Goal: Task Accomplishment & Management: Use online tool/utility

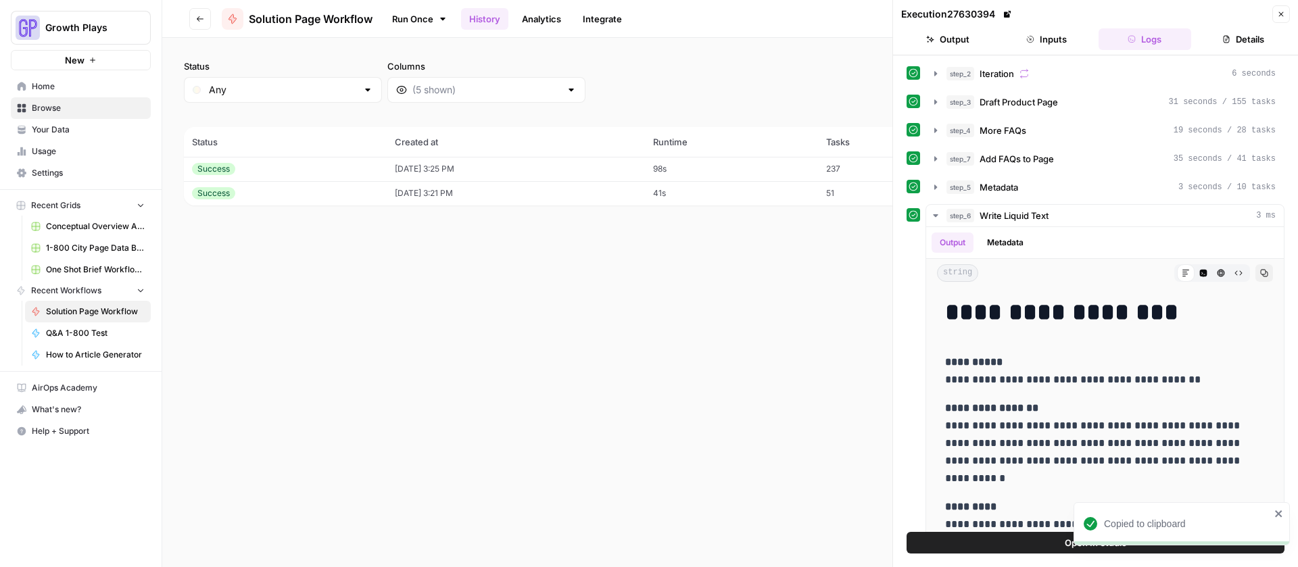
scroll to position [16, 0]
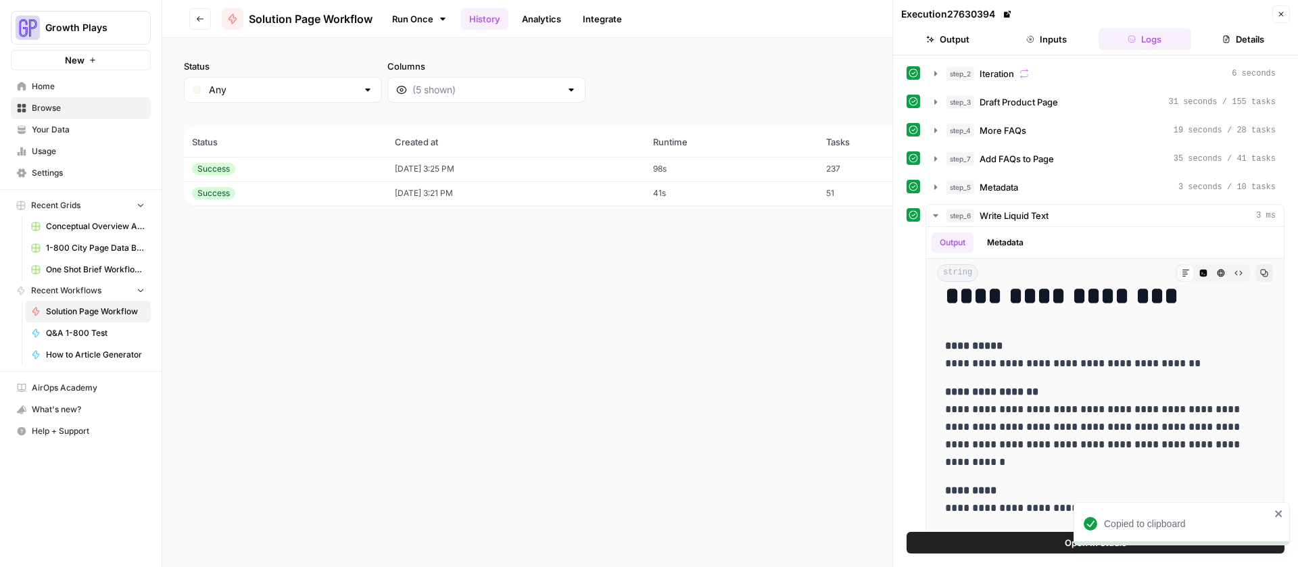
click at [1278, 16] on icon "button" at bounding box center [1281, 14] width 8 height 8
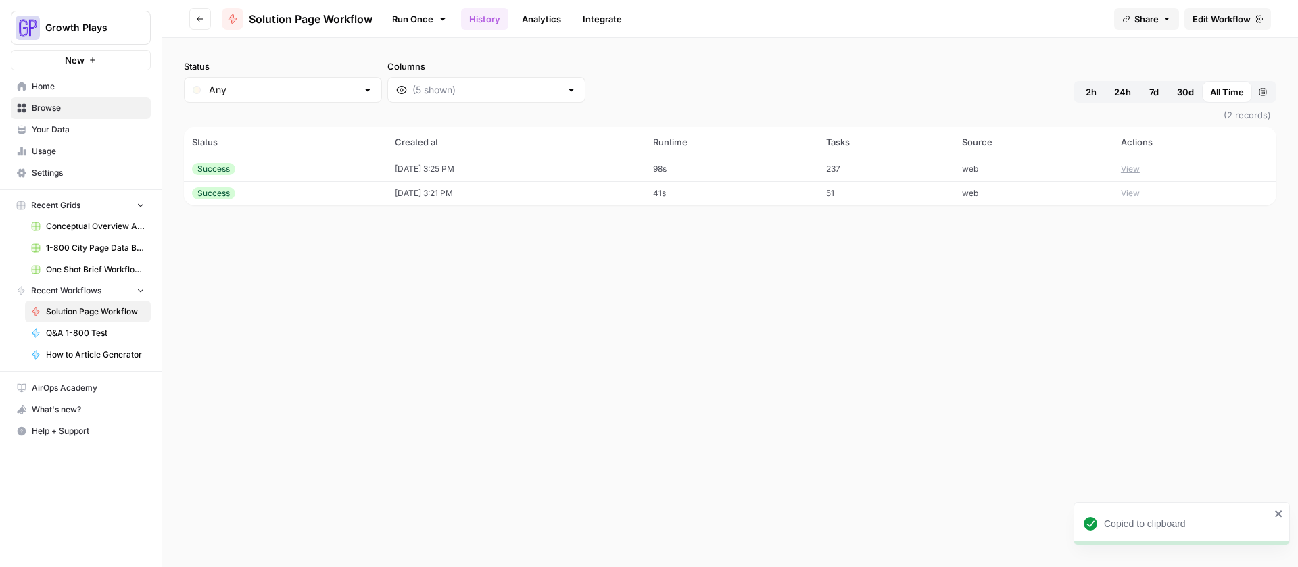
click at [204, 17] on icon "button" at bounding box center [200, 19] width 8 height 8
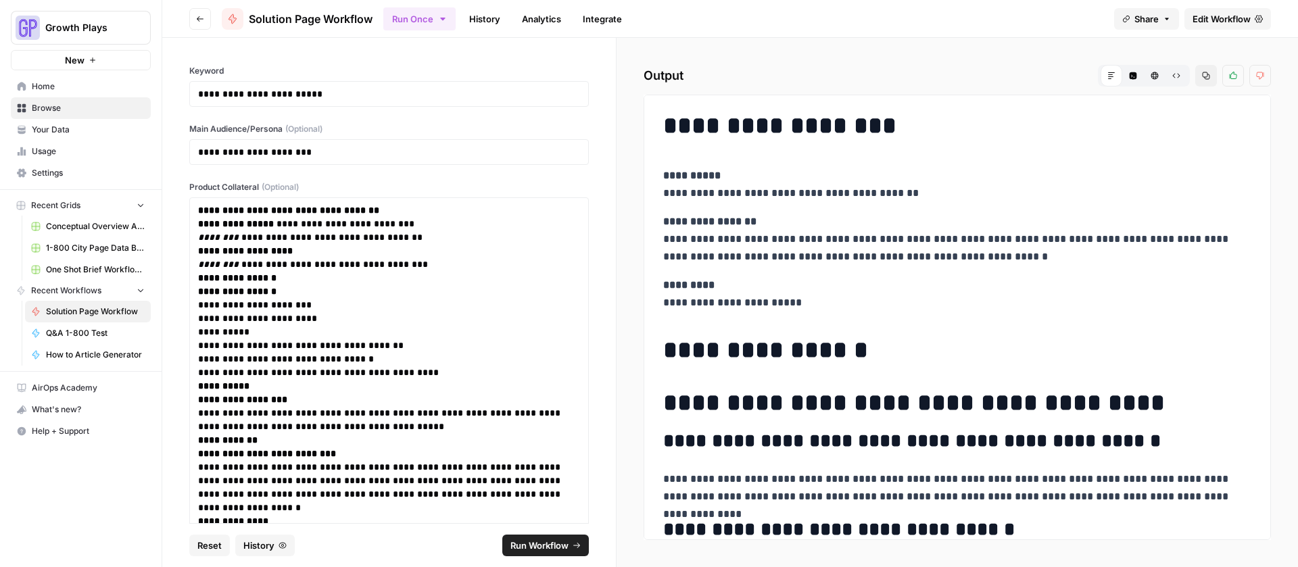
scroll to position [431, 0]
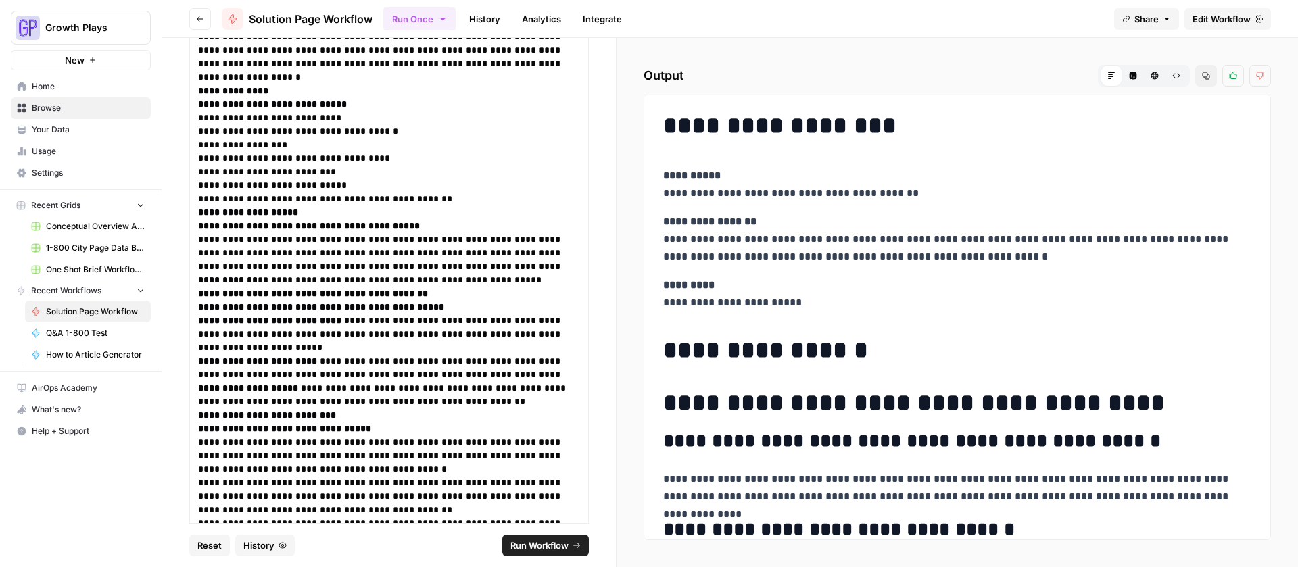
click at [1223, 16] on span "Edit Workflow" at bounding box center [1222, 19] width 58 height 14
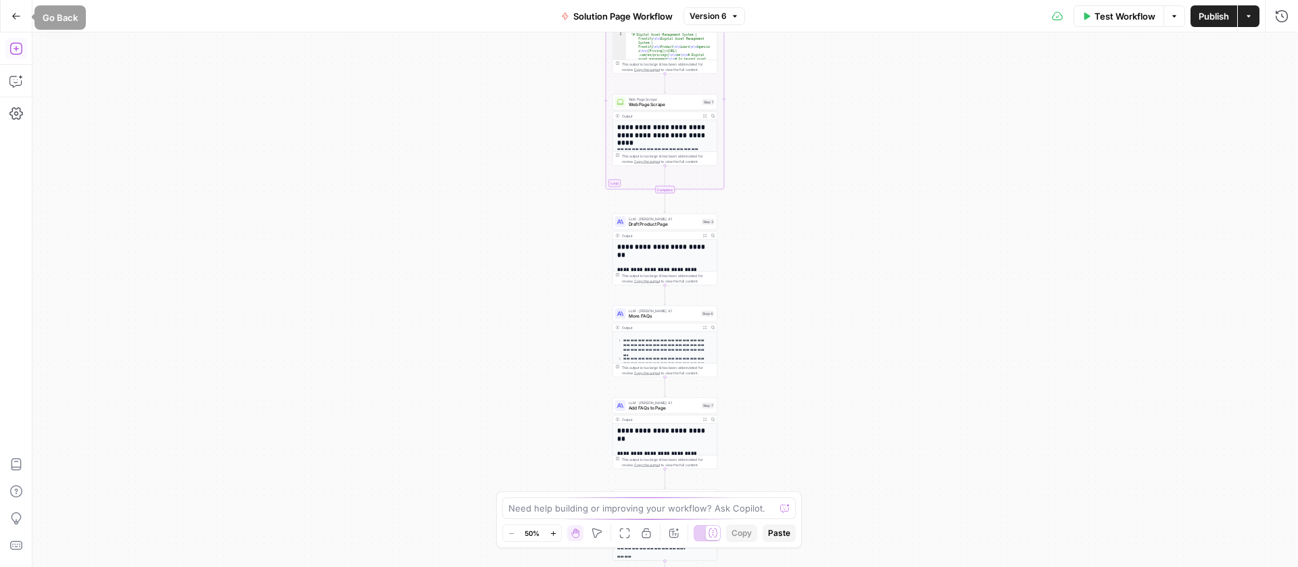
click at [20, 45] on icon "button" at bounding box center [16, 49] width 14 height 14
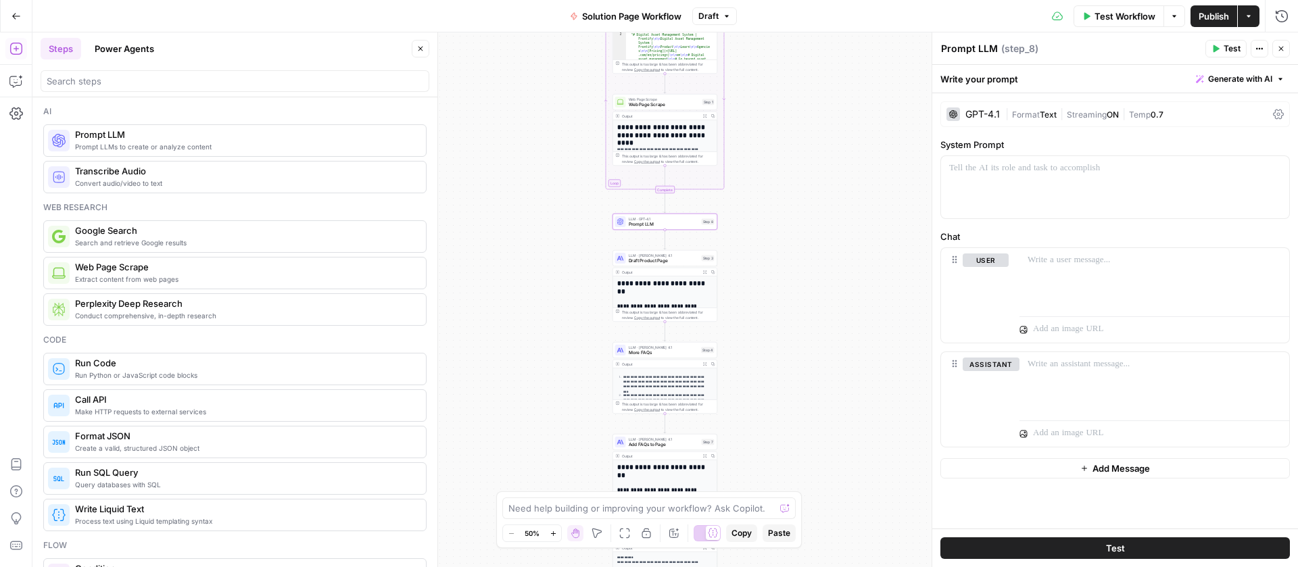
click at [1001, 115] on div "GPT-4.1 | Format Text | Streaming ON | Temp 0.7" at bounding box center [1116, 114] width 350 height 26
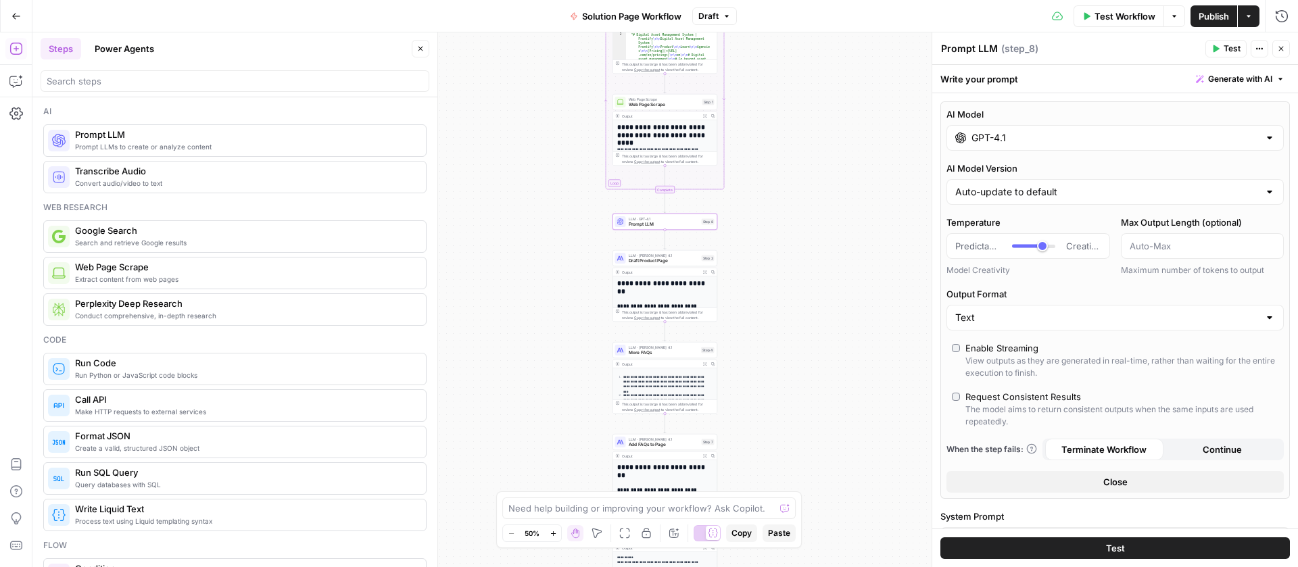
click at [1003, 134] on input "GPT-4.1" at bounding box center [1115, 138] width 287 height 14
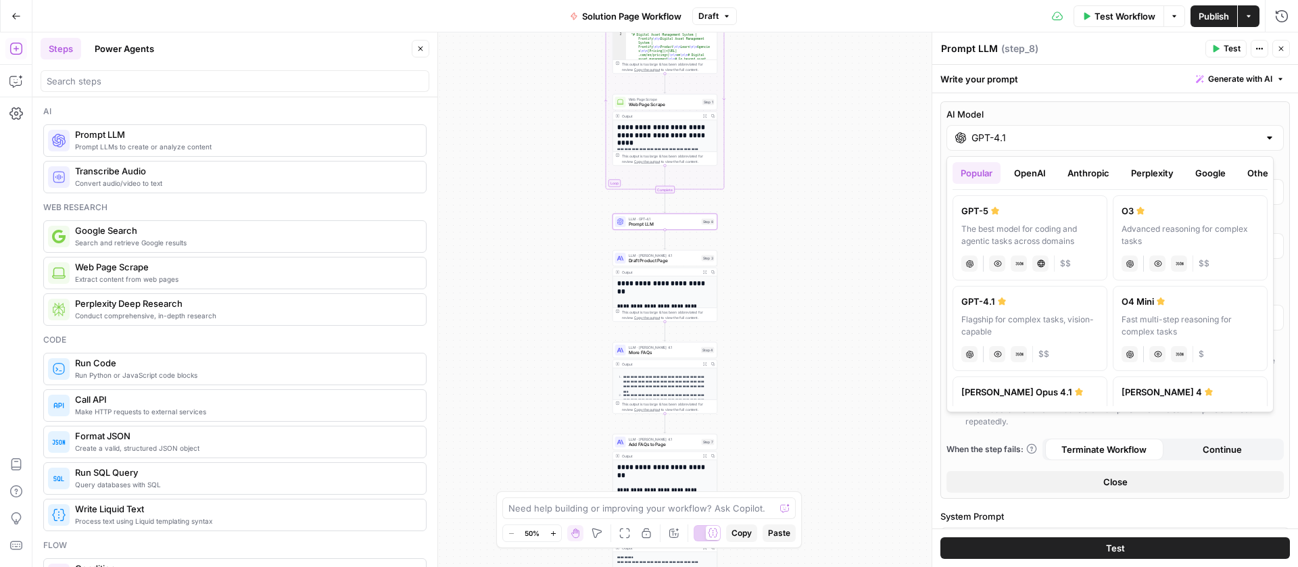
click at [1079, 168] on button "Anthropic" at bounding box center [1089, 173] width 58 height 22
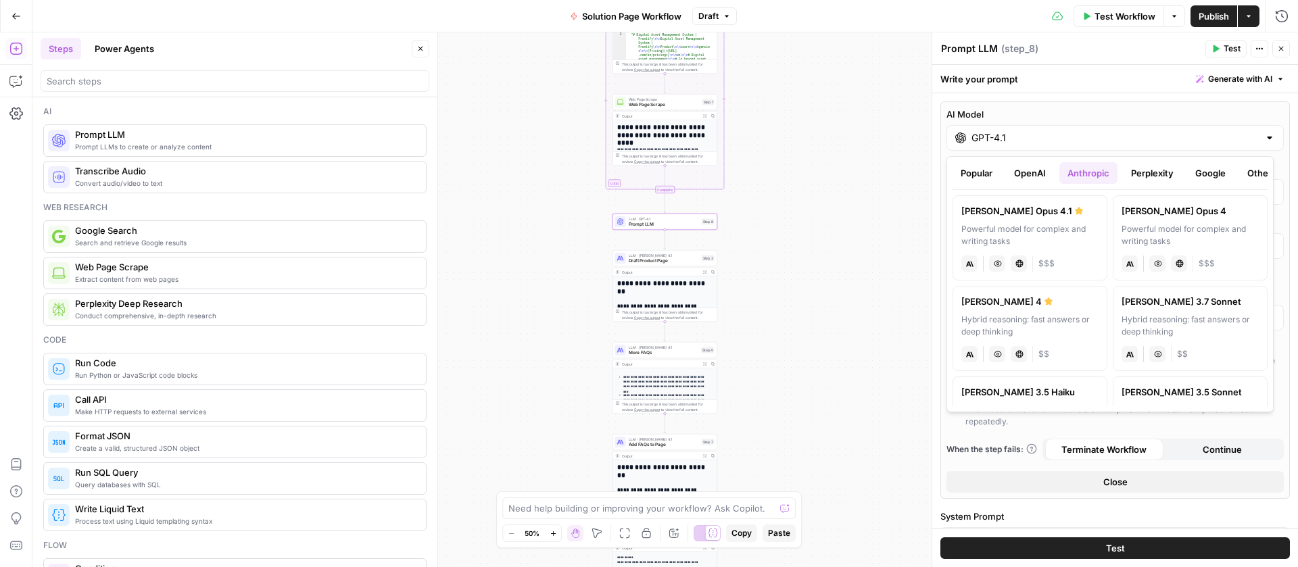
click at [1048, 209] on div "[PERSON_NAME] Opus 4.1" at bounding box center [1030, 211] width 137 height 14
type input "[PERSON_NAME] Opus 4.1"
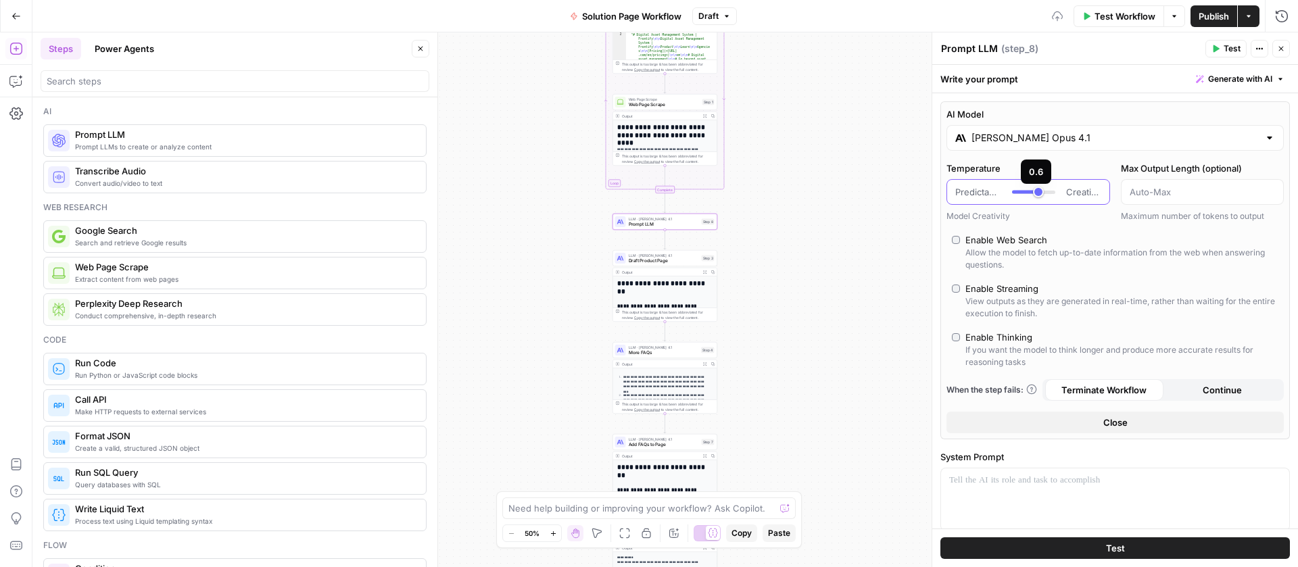
type input "***"
drag, startPoint x: 1041, startPoint y: 191, endPoint x: 1033, endPoint y: 191, distance: 8.1
click at [1033, 191] on div at bounding box center [1033, 192] width 43 height 3
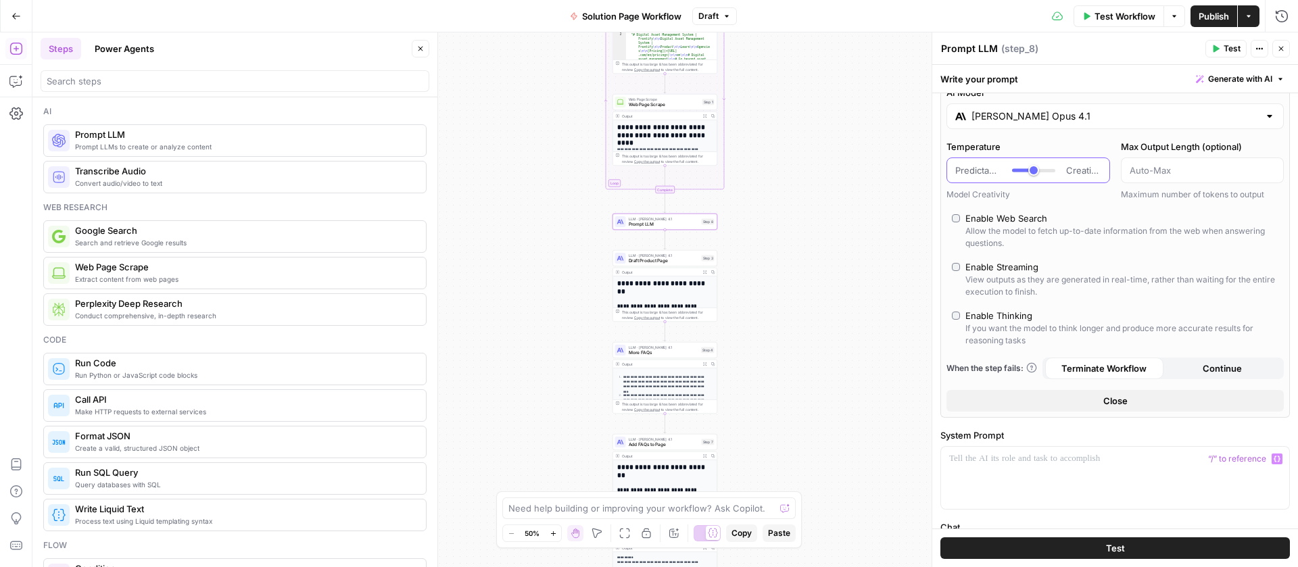
scroll to position [106, 0]
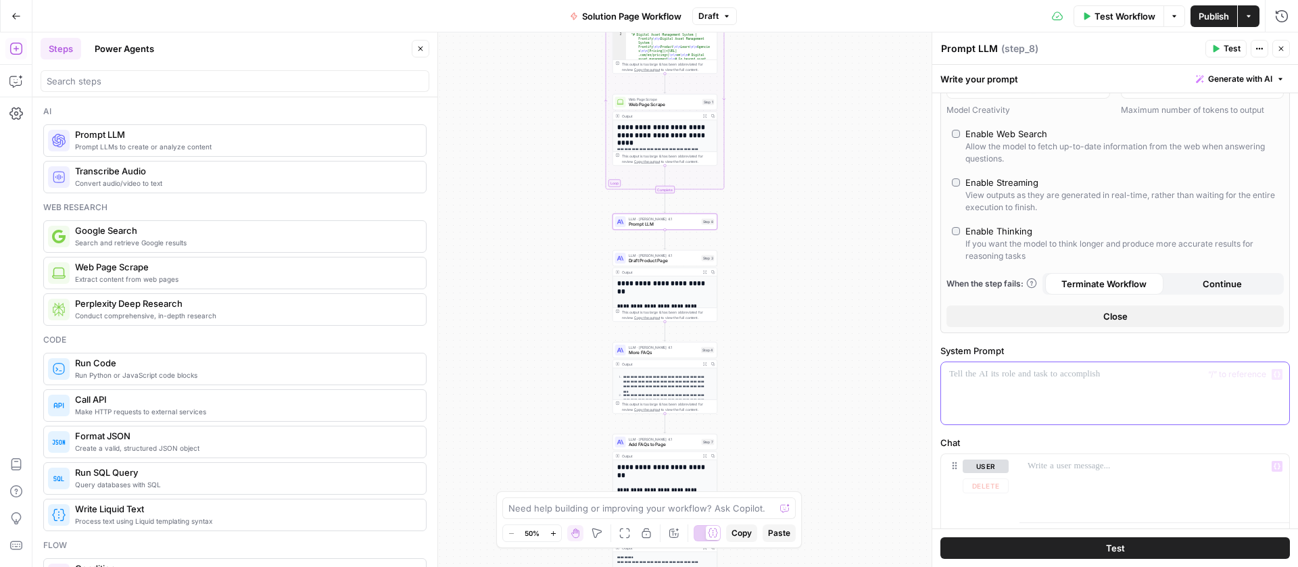
click at [1047, 377] on p at bounding box center [1115, 375] width 332 height 14
click at [1006, 378] on p "****** *******" at bounding box center [1110, 381] width 322 height 27
click at [1129, 388] on p "**********" at bounding box center [1110, 388] width 322 height 41
click at [1207, 386] on p "**********" at bounding box center [1110, 388] width 322 height 41
click at [1131, 390] on p "**********" at bounding box center [1110, 388] width 322 height 41
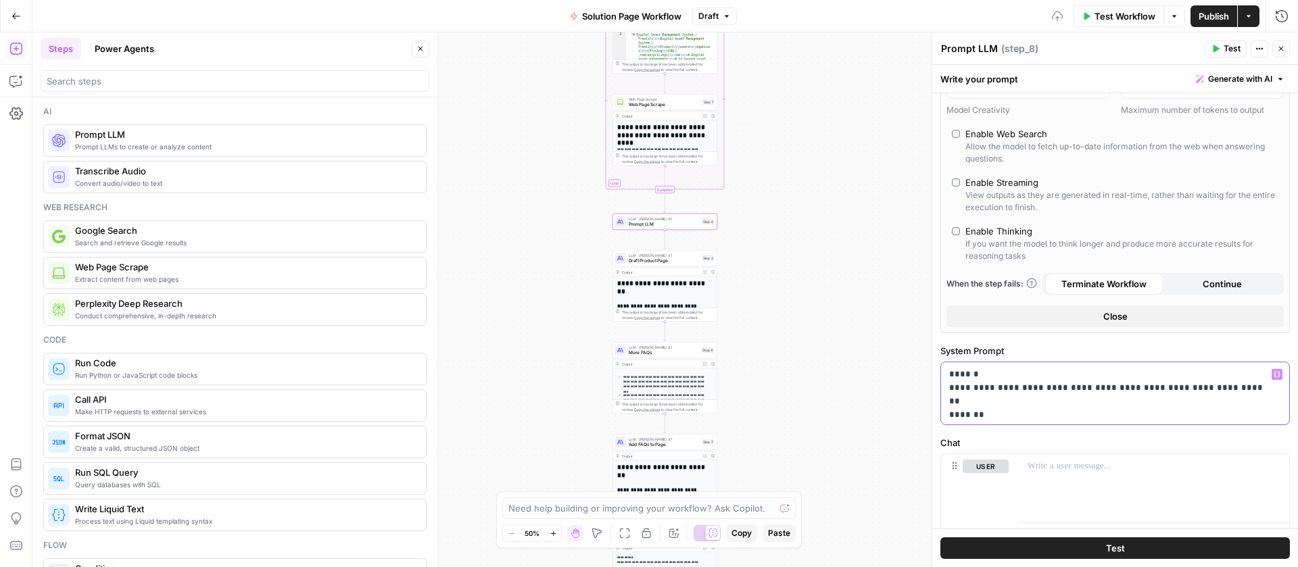
click at [1236, 387] on p "**********" at bounding box center [1110, 388] width 322 height 41
click at [1047, 387] on p "**********" at bounding box center [1110, 395] width 322 height 54
click at [1043, 406] on p "**********" at bounding box center [1110, 395] width 322 height 54
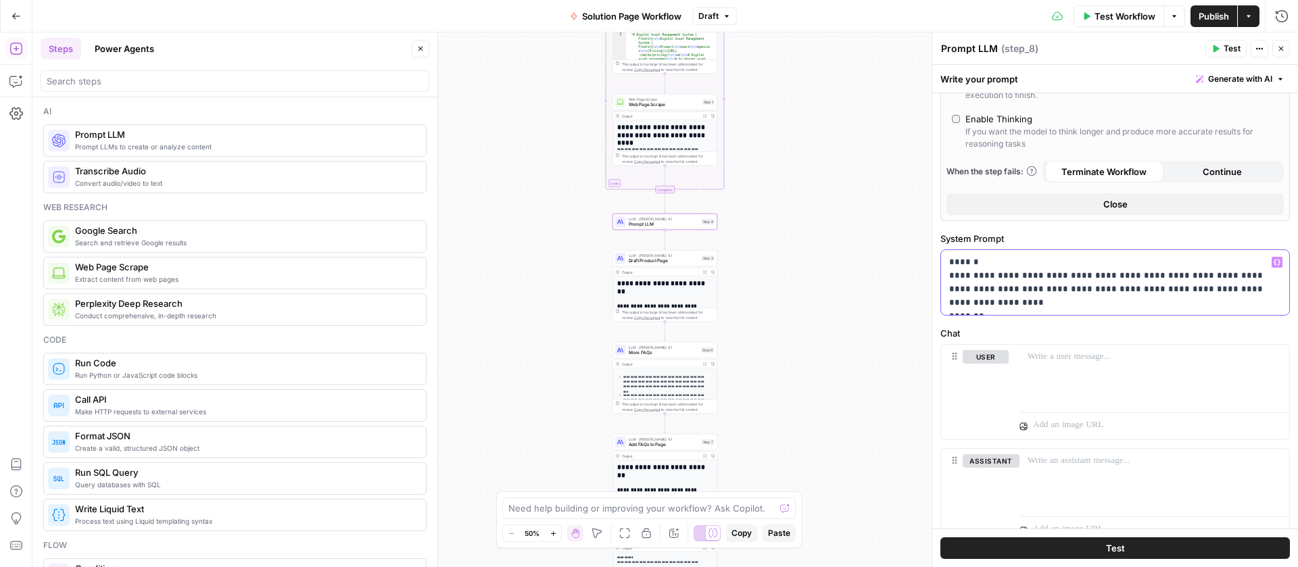
scroll to position [219, 0]
click at [1070, 358] on p at bounding box center [1155, 357] width 254 height 14
click at [1274, 358] on icon "button" at bounding box center [1277, 356] width 7 height 7
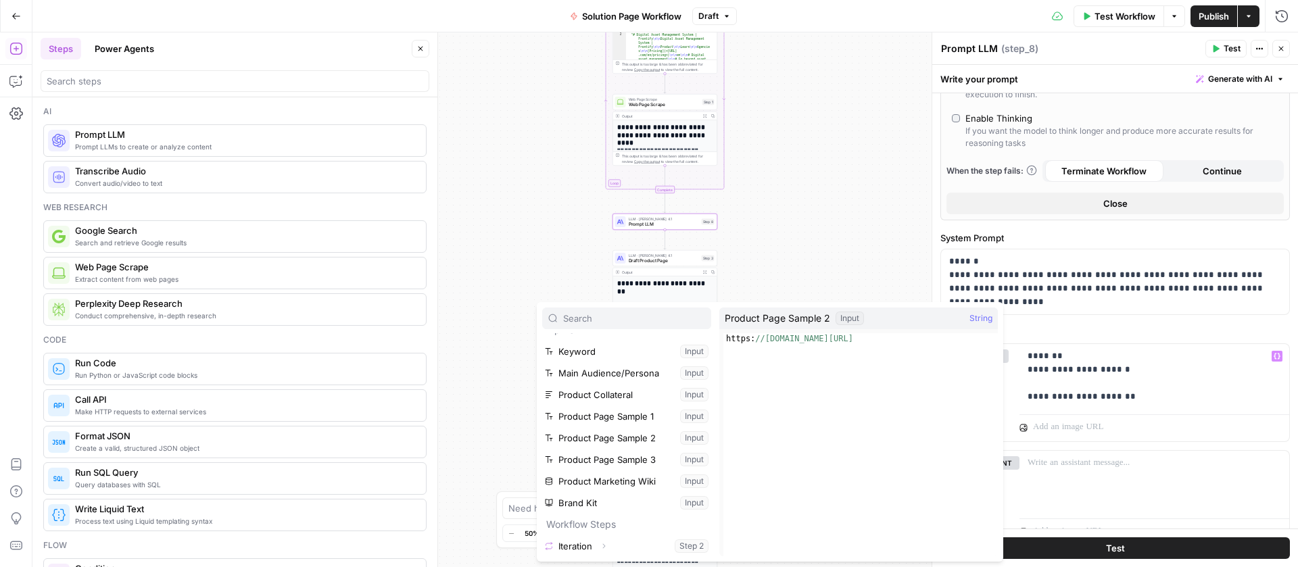
scroll to position [15, 0]
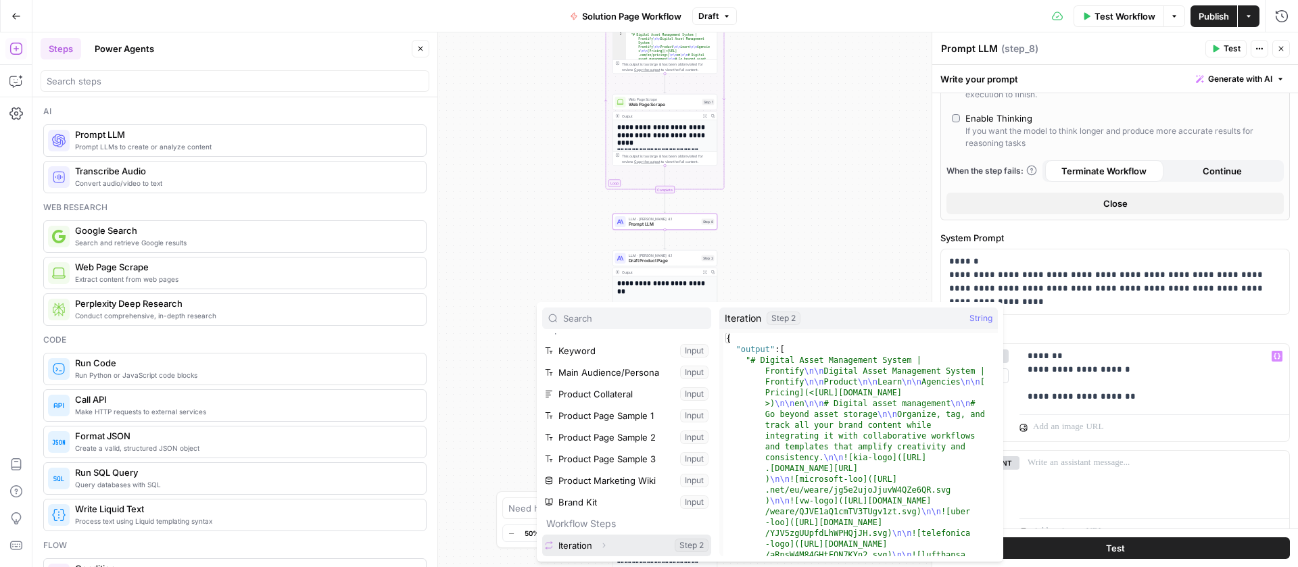
click at [575, 540] on button "Select variable Iteration" at bounding box center [626, 546] width 169 height 22
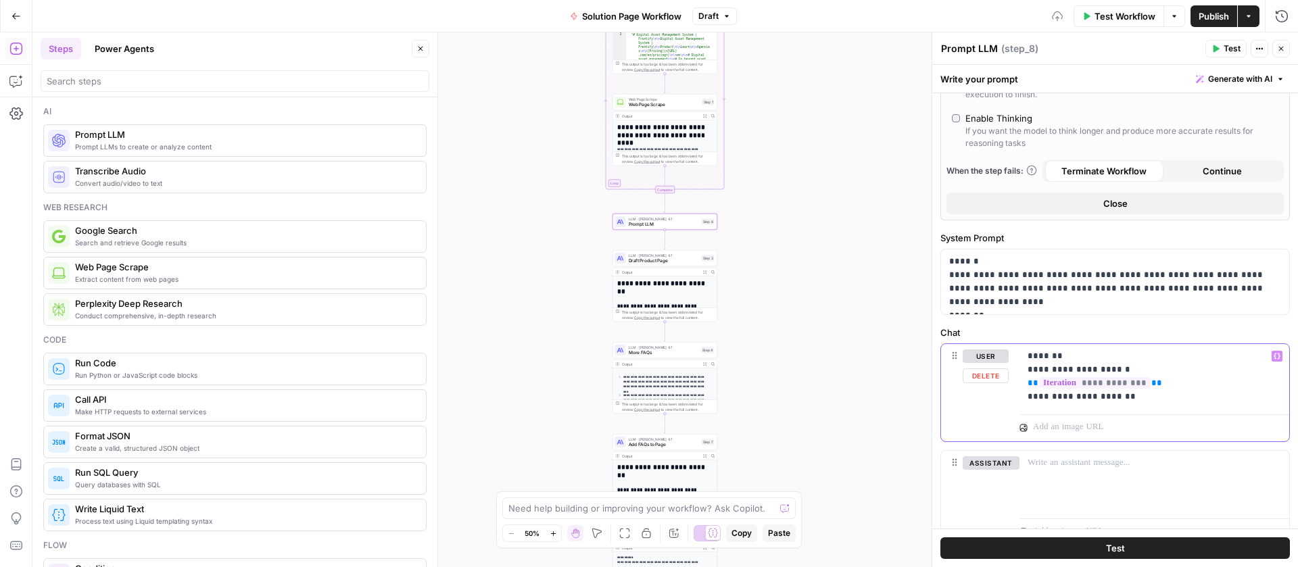
click at [1166, 400] on p "**********" at bounding box center [1149, 377] width 243 height 54
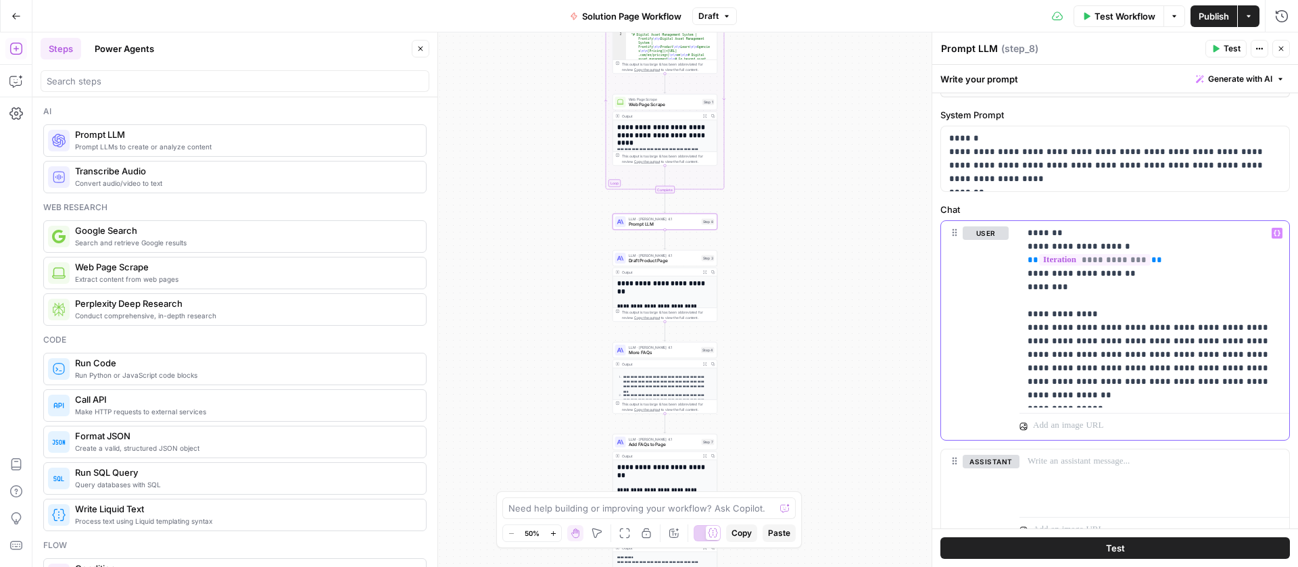
scroll to position [398, 0]
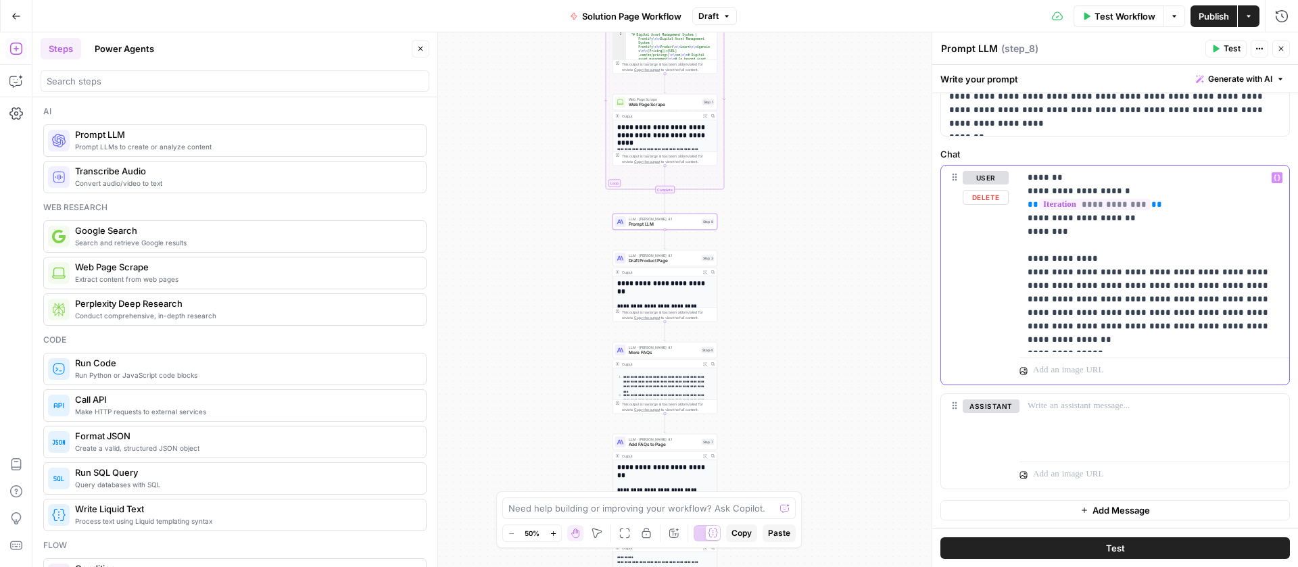
click at [1173, 335] on p "**********" at bounding box center [1149, 259] width 243 height 176
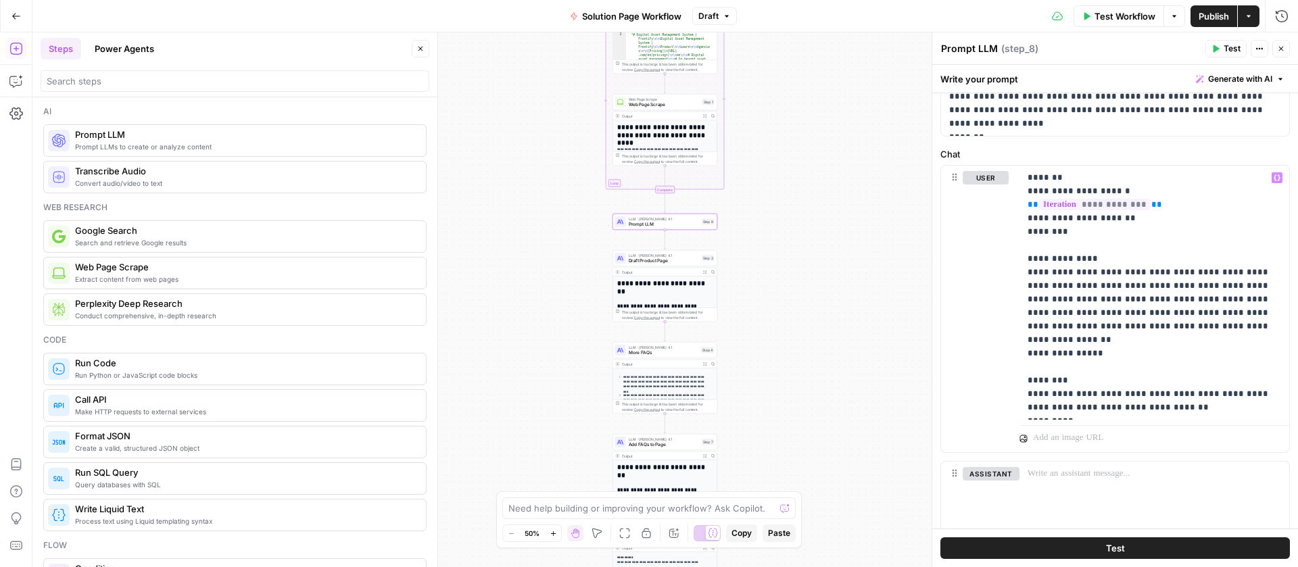
click at [1106, 542] on span "Test" at bounding box center [1115, 549] width 19 height 14
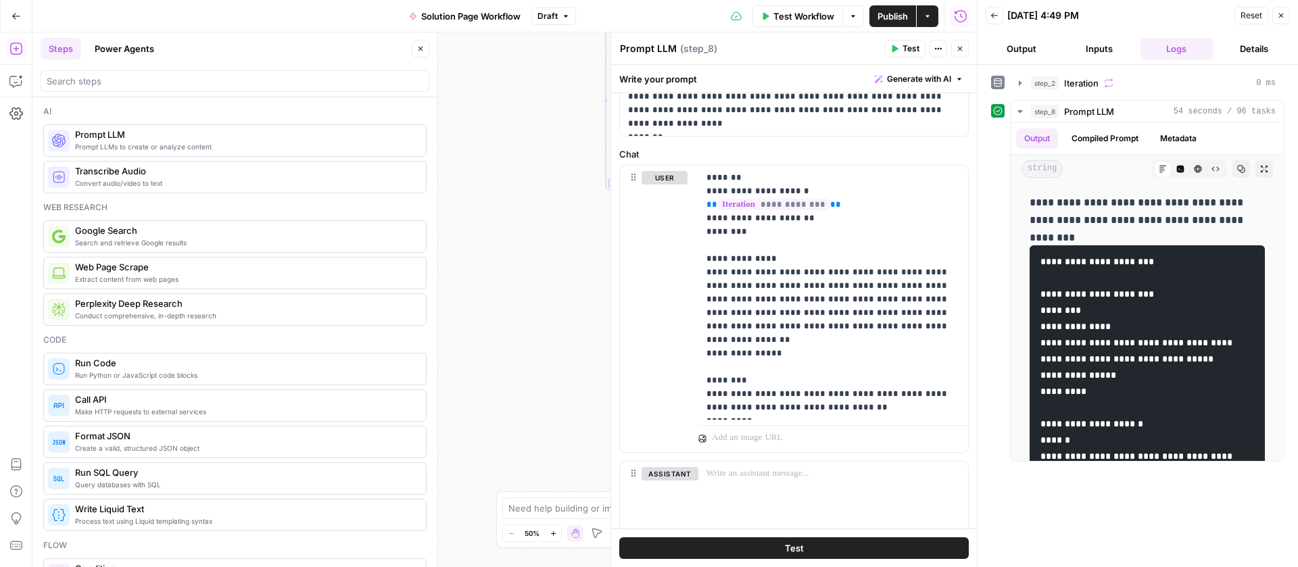
click at [675, 49] on textarea "Prompt LLM" at bounding box center [648, 49] width 57 height 14
type textarea "Condense"
click at [956, 51] on icon "button" at bounding box center [960, 49] width 8 height 8
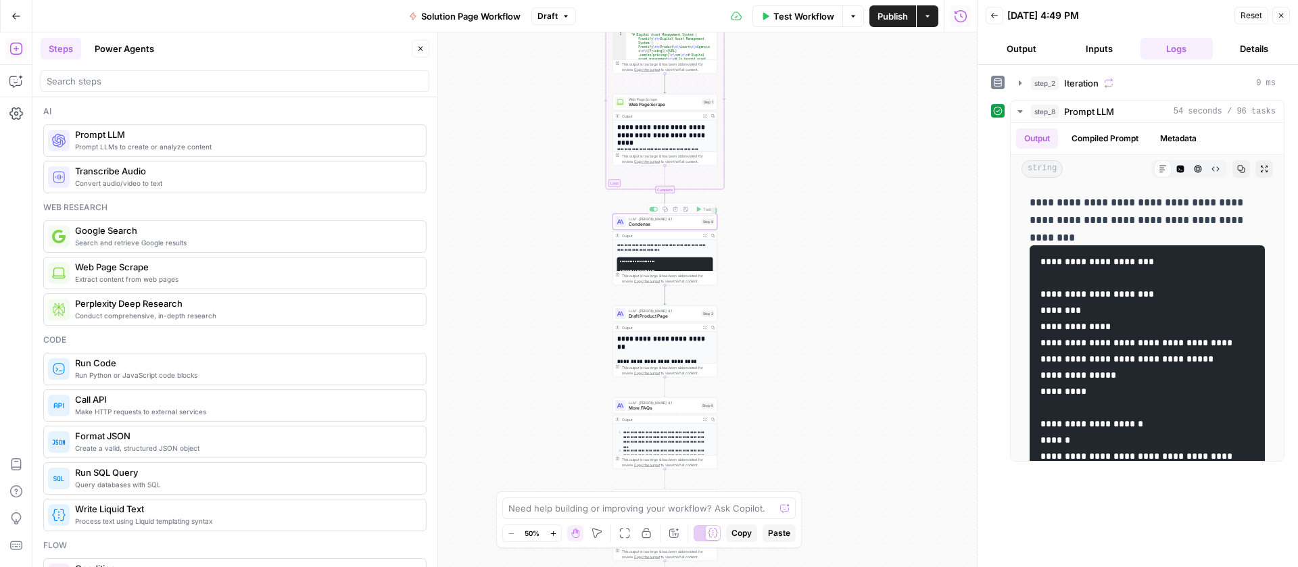
click at [664, 319] on span "Draft Product Page" at bounding box center [664, 316] width 70 height 7
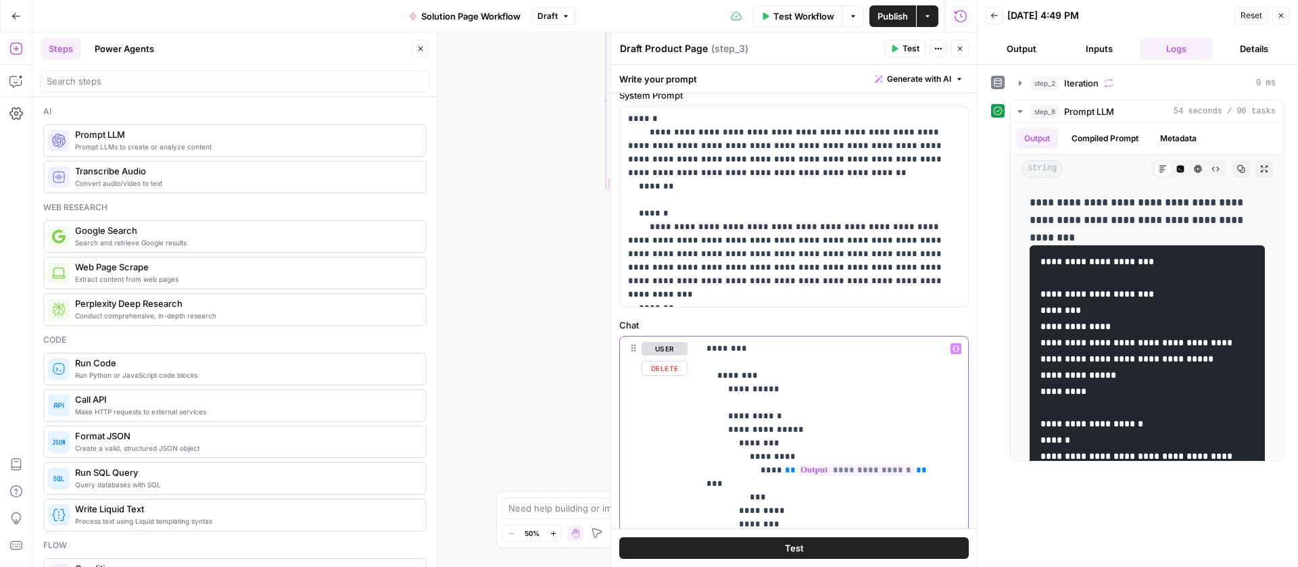
click at [953, 350] on icon "button" at bounding box center [956, 349] width 7 height 7
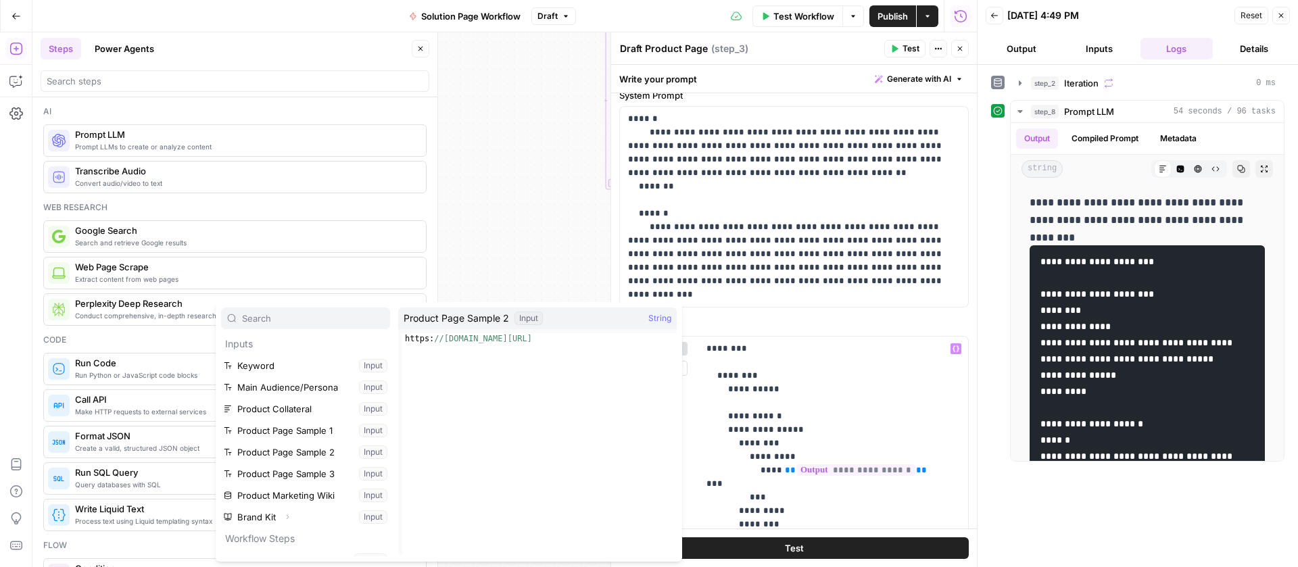
scroll to position [37, 0]
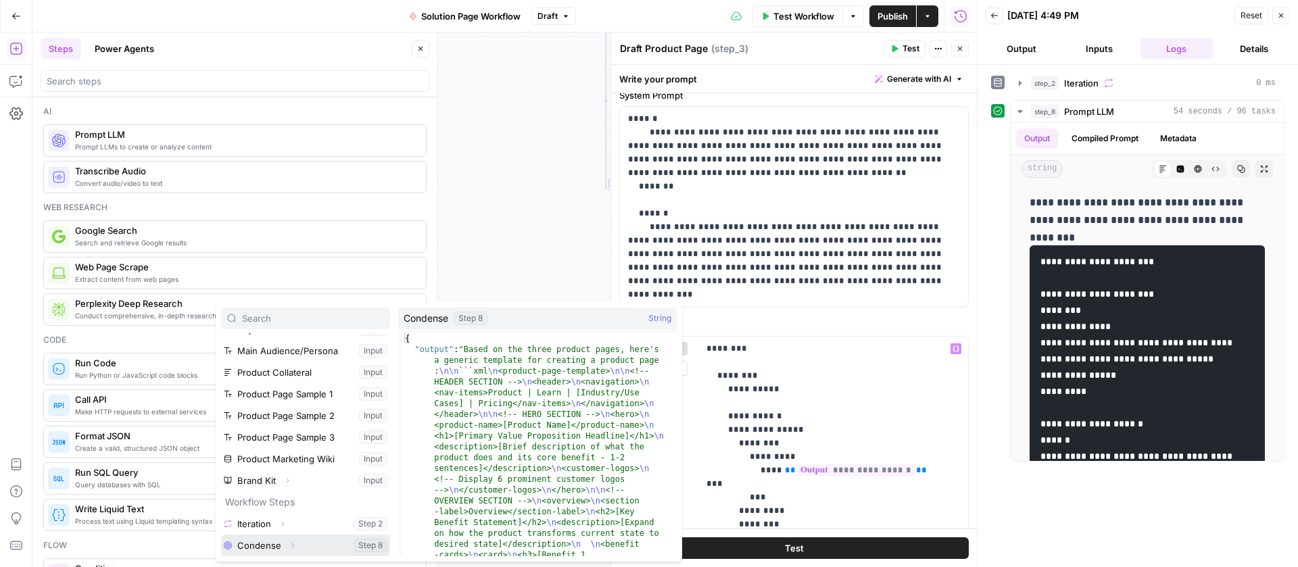
click at [274, 542] on button "Select variable Condense" at bounding box center [305, 546] width 169 height 22
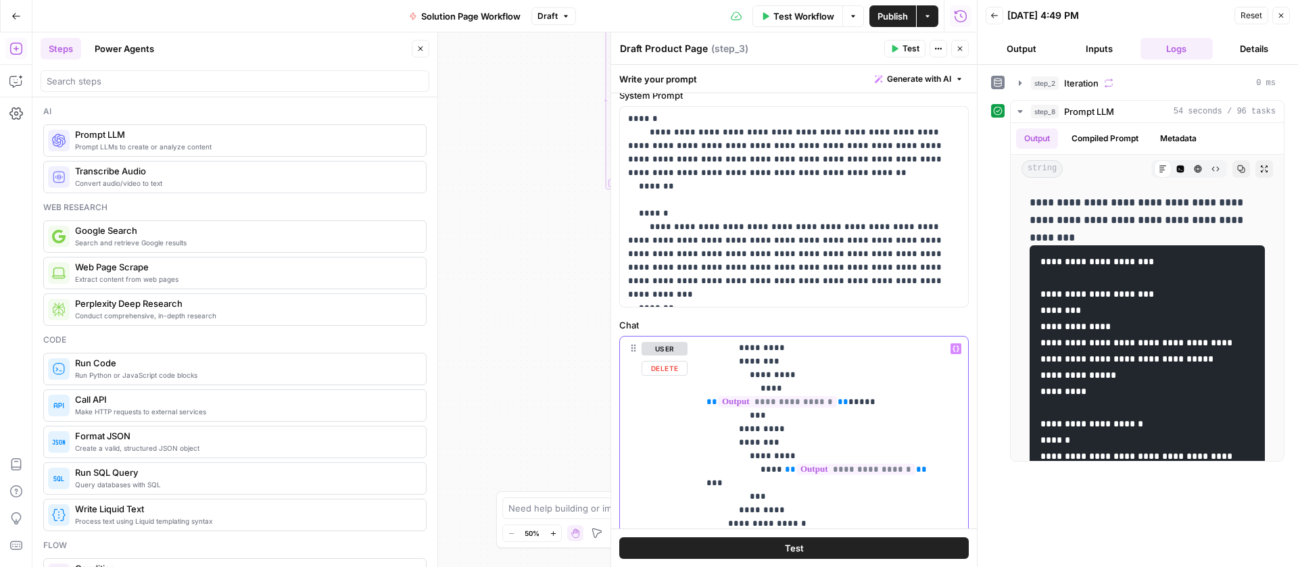
scroll to position [180, 0]
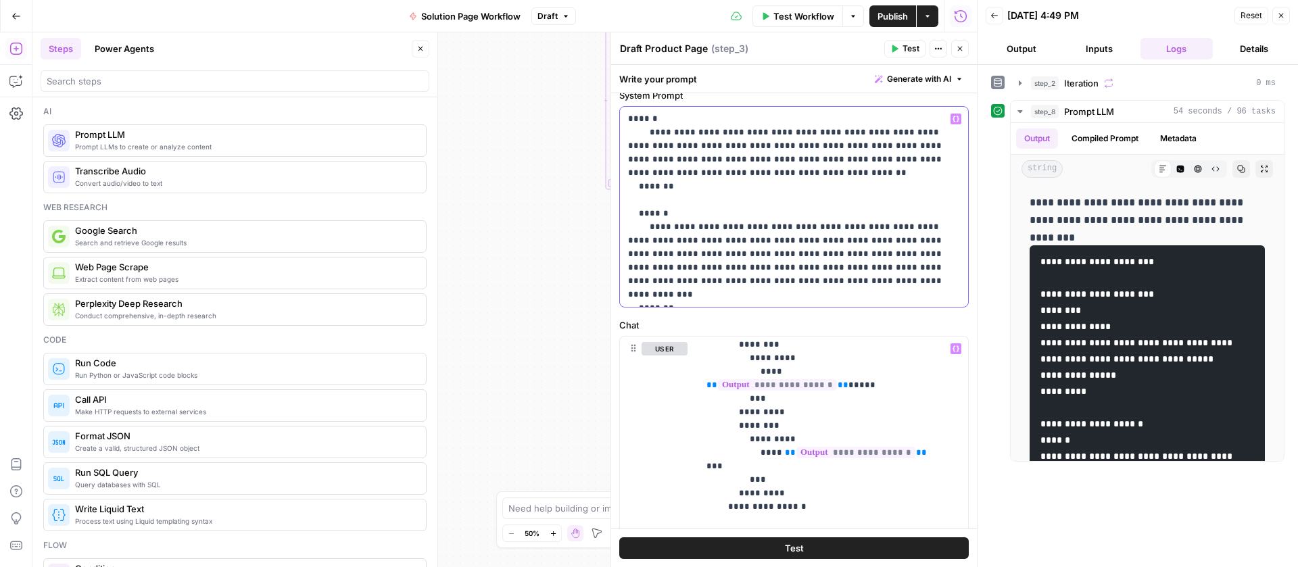
drag, startPoint x: 821, startPoint y: 241, endPoint x: 830, endPoint y: 239, distance: 9.7
click at [821, 241] on p "**********" at bounding box center [789, 206] width 322 height 189
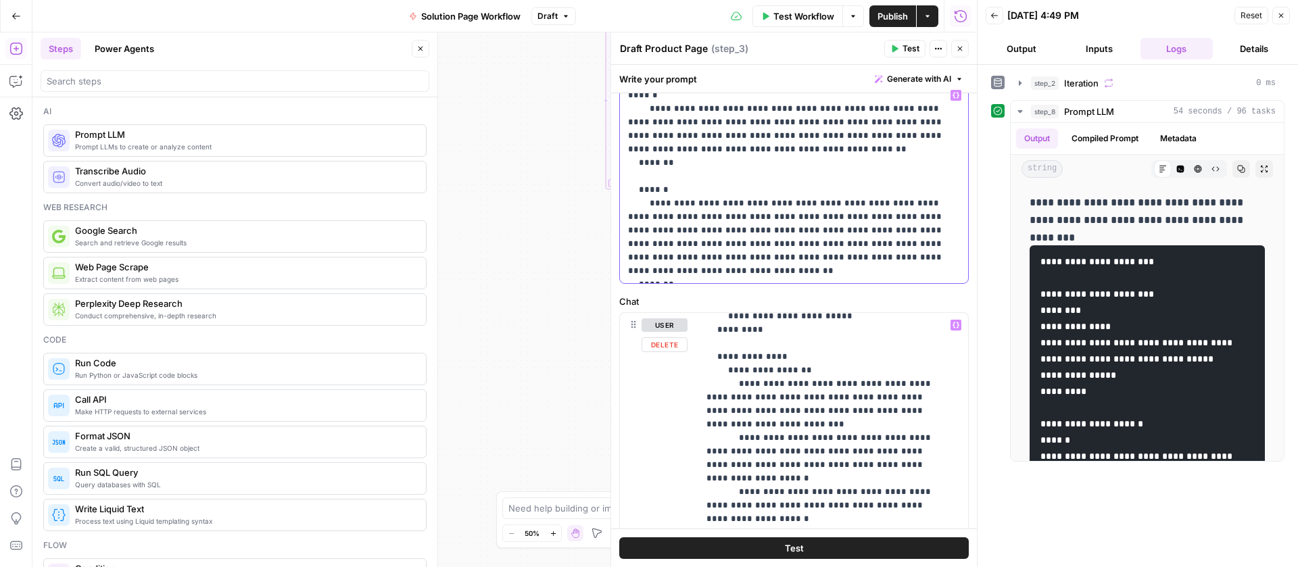
scroll to position [427, 0]
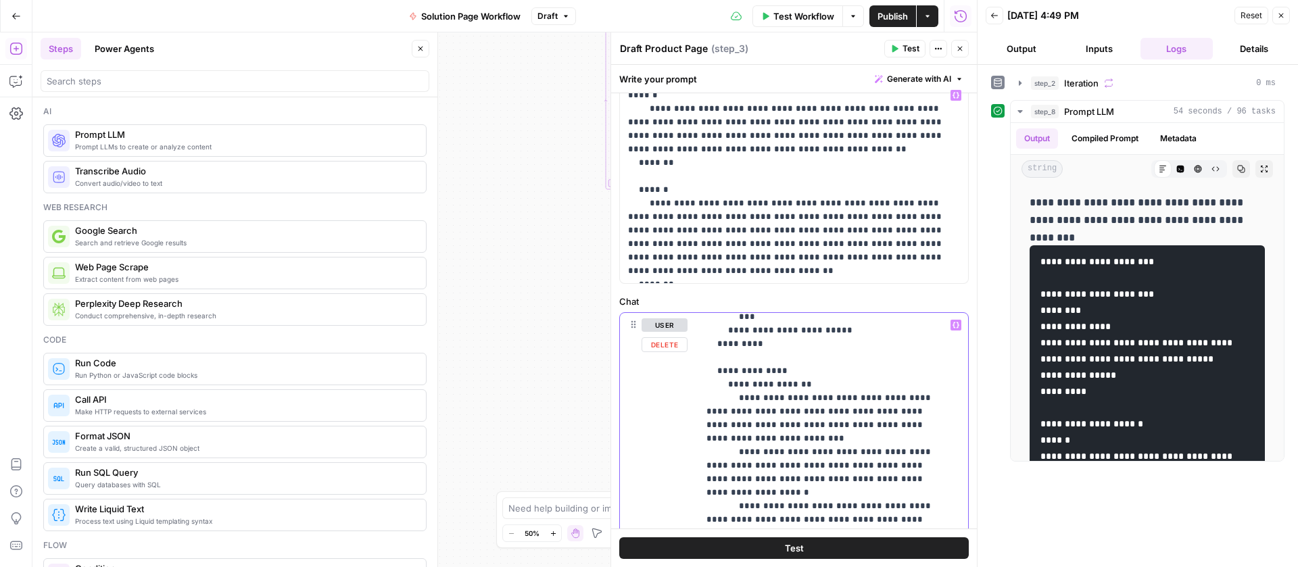
click at [782, 371] on p "**********" at bounding box center [823, 567] width 233 height 1352
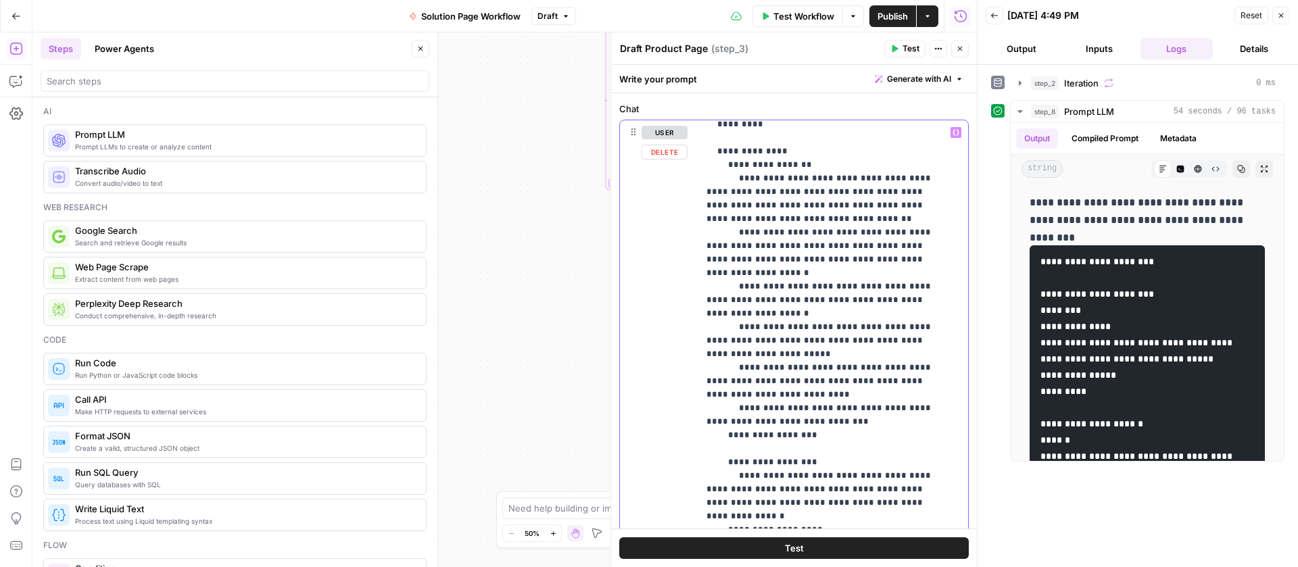
scroll to position [430, 0]
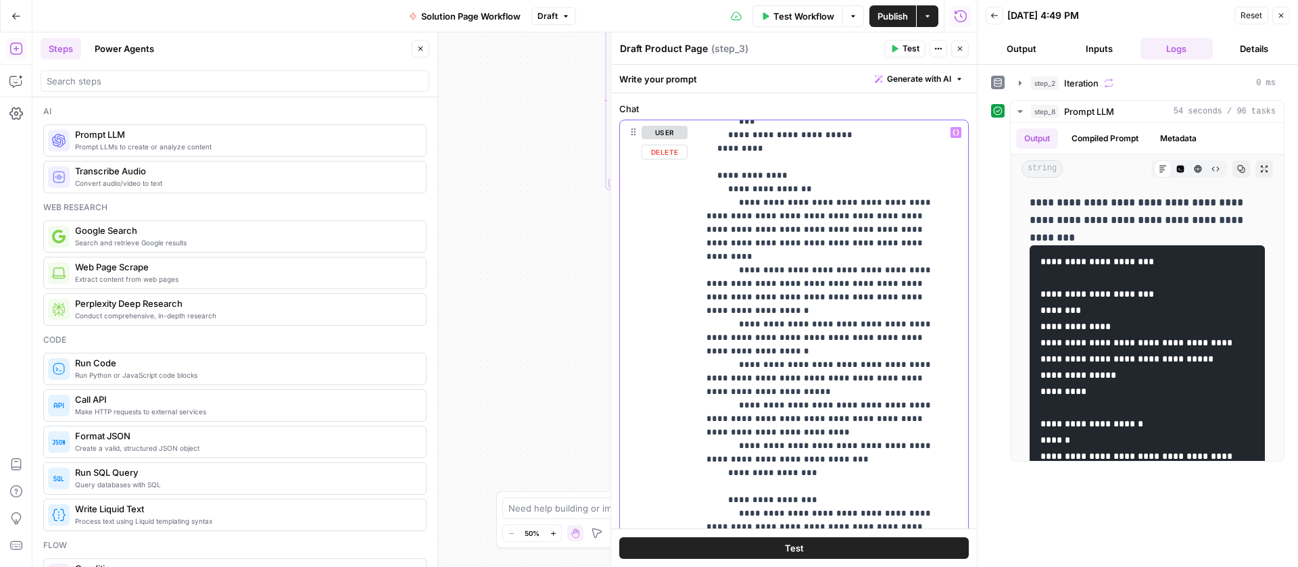
drag, startPoint x: 900, startPoint y: 176, endPoint x: 853, endPoint y: 175, distance: 46.7
click at [853, 175] on p "**********" at bounding box center [823, 372] width 233 height 1352
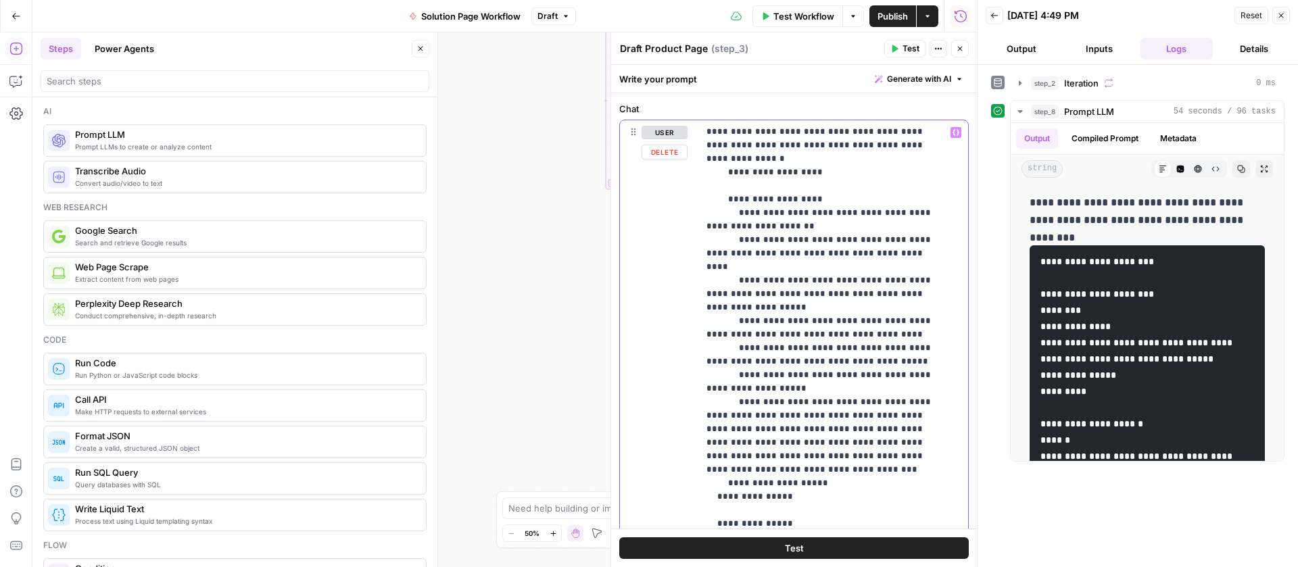
scroll to position [530, 0]
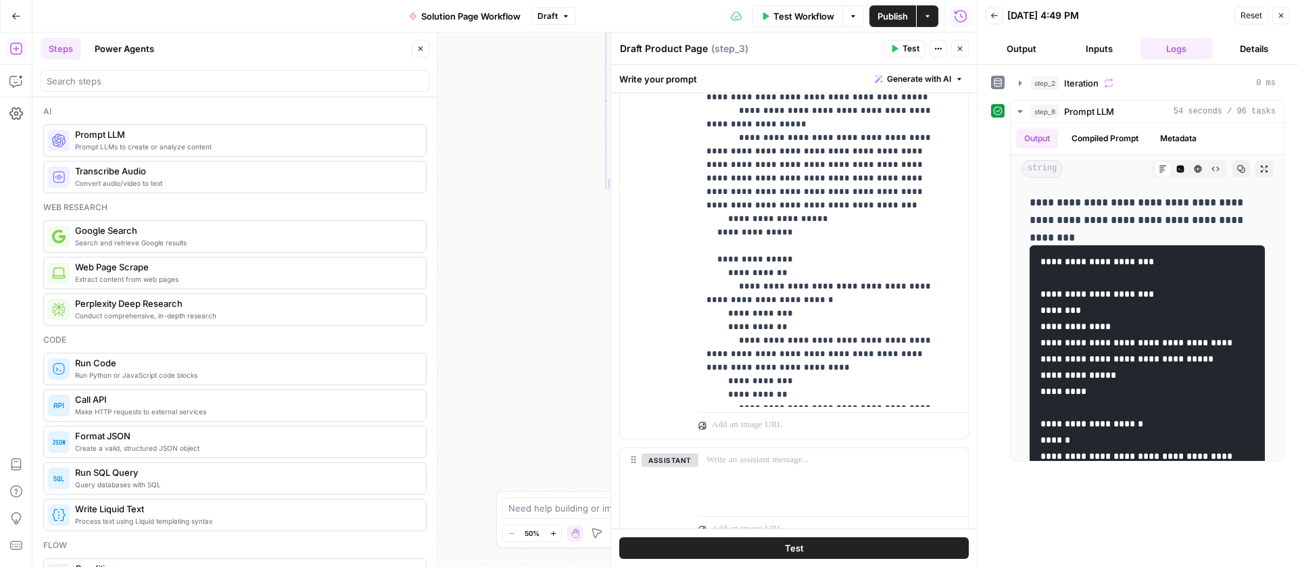
click at [795, 542] on span "Test" at bounding box center [794, 549] width 19 height 14
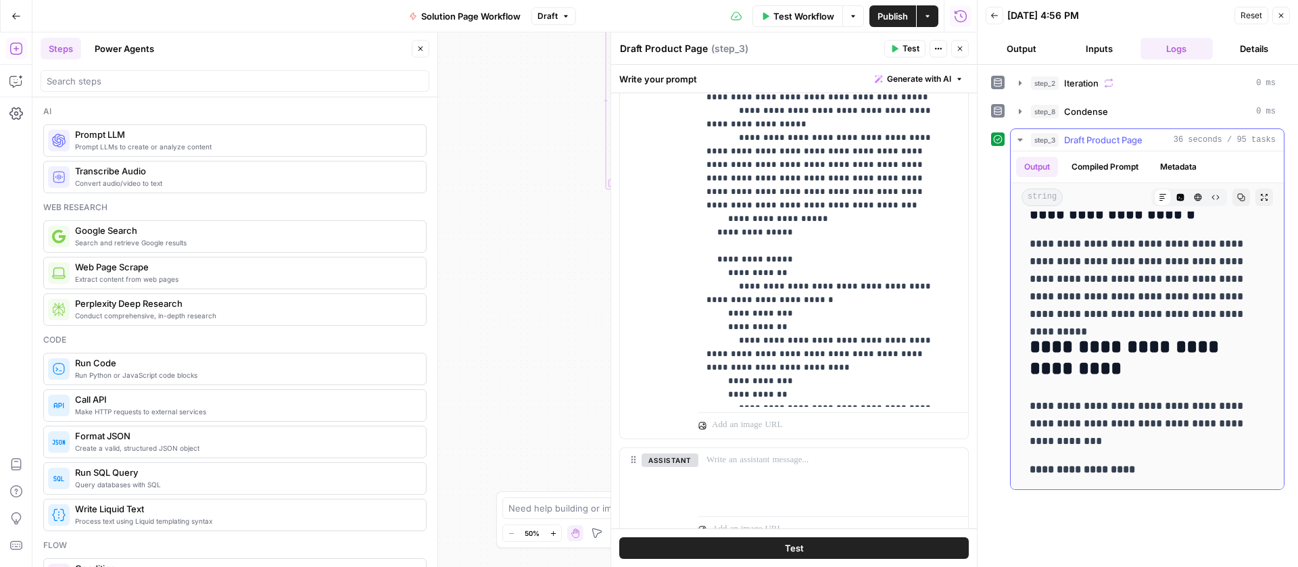
scroll to position [4657, 0]
click at [1025, 137] on button "step_3 Draft Product Page 36 seconds / 95 tasks" at bounding box center [1147, 140] width 273 height 22
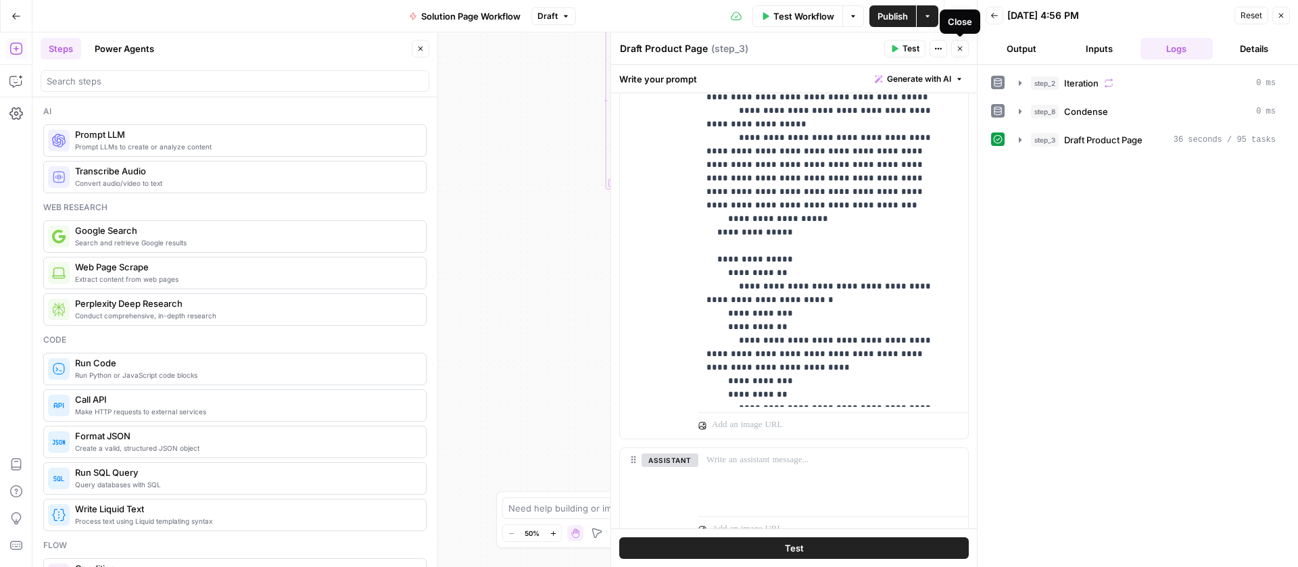
click at [962, 51] on icon "button" at bounding box center [960, 49] width 8 height 8
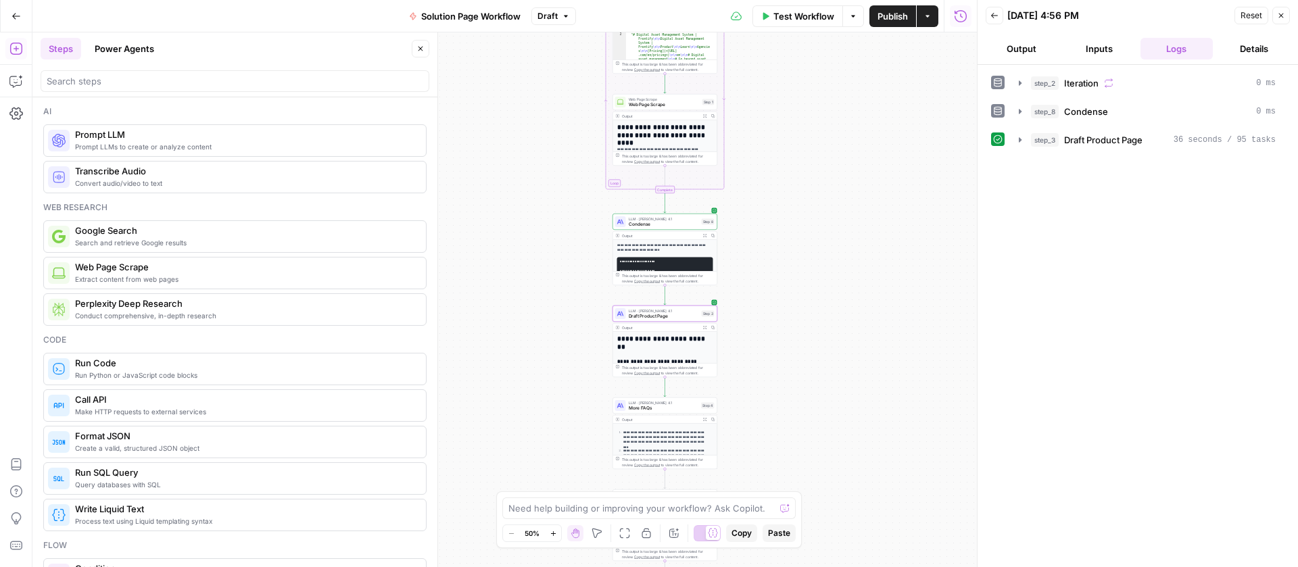
click at [24, 11] on button "Go Back" at bounding box center [16, 16] width 24 height 24
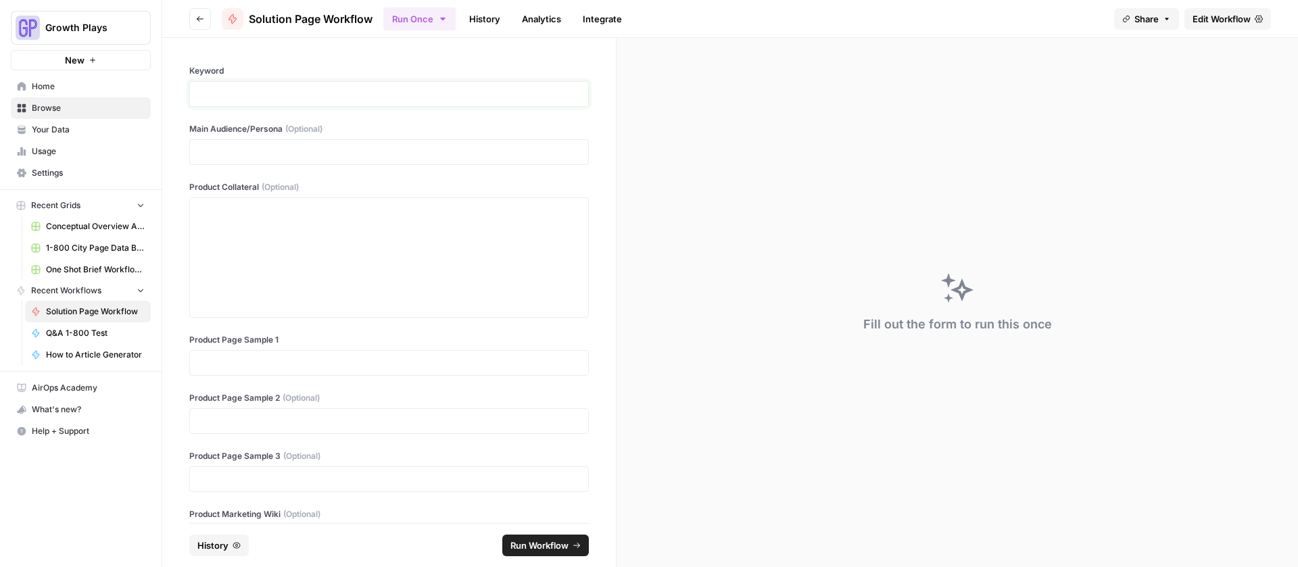
click at [204, 87] on p at bounding box center [389, 94] width 382 height 14
click at [258, 249] on div at bounding box center [389, 258] width 382 height 108
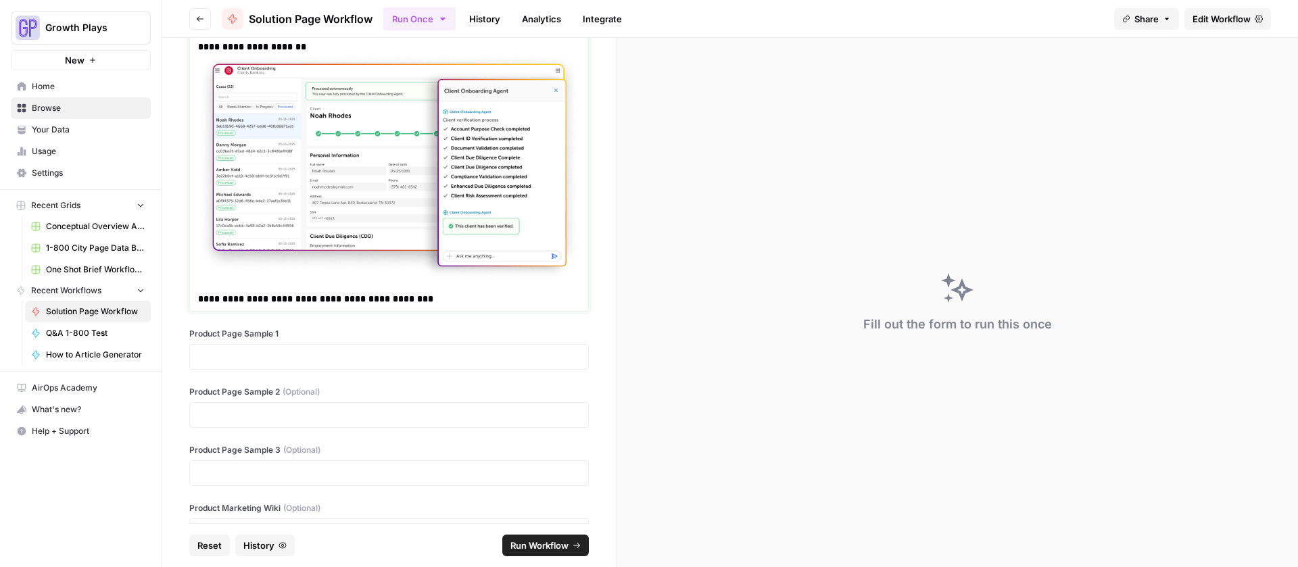
scroll to position [1910, 0]
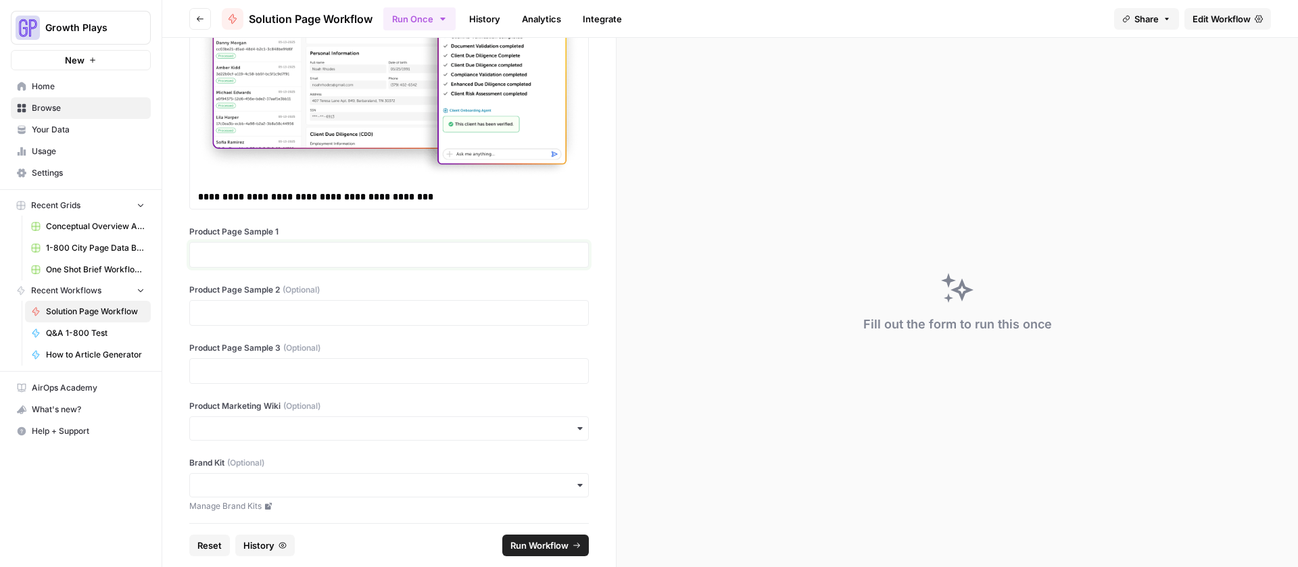
click at [337, 248] on p at bounding box center [389, 255] width 382 height 14
click at [323, 306] on p at bounding box center [389, 313] width 382 height 14
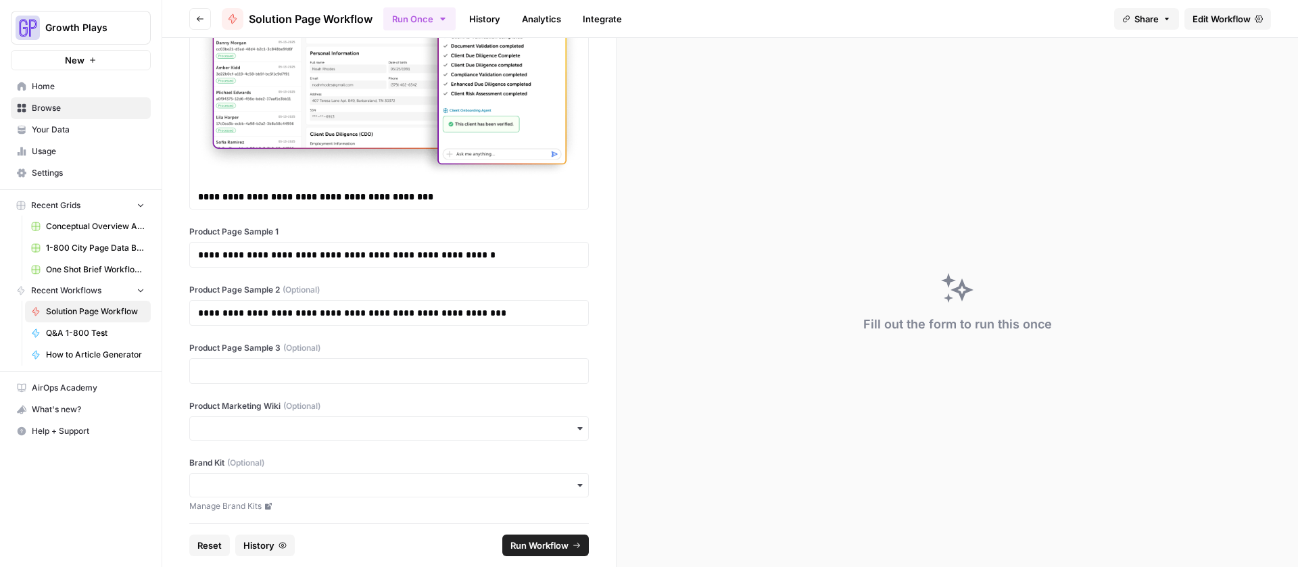
click at [328, 358] on div at bounding box center [389, 371] width 400 height 26
click at [325, 375] on div at bounding box center [389, 371] width 400 height 26
click at [315, 365] on p at bounding box center [389, 371] width 382 height 14
click at [550, 538] on button "Run Workflow" at bounding box center [545, 546] width 87 height 22
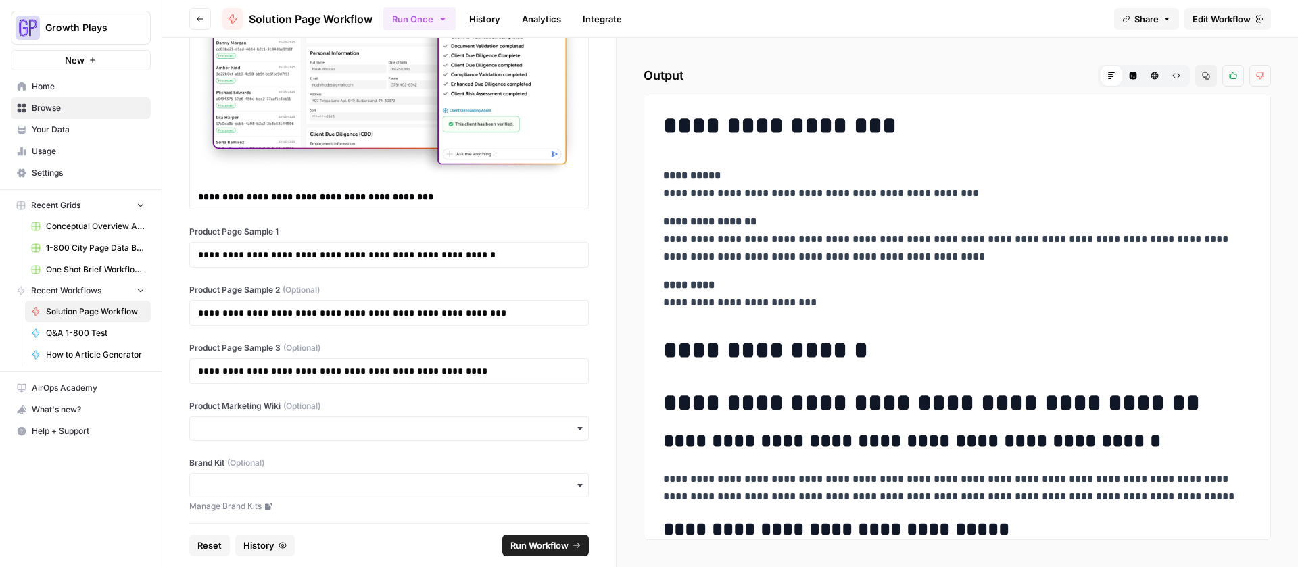
click at [481, 18] on link "History" at bounding box center [484, 19] width 47 height 22
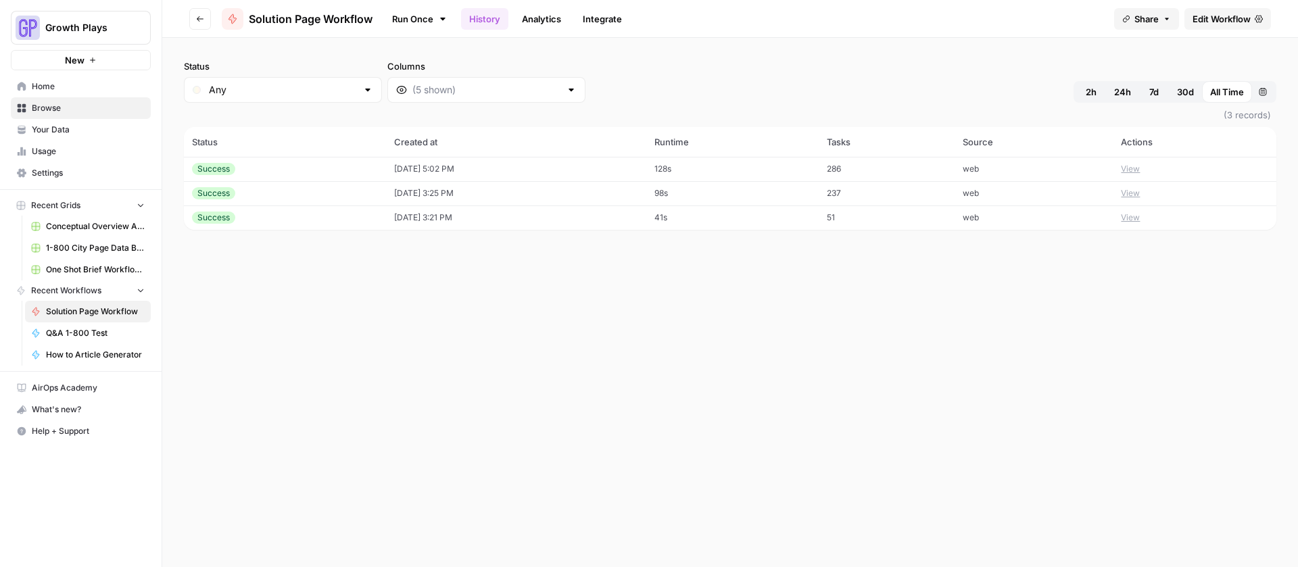
click at [513, 170] on td "[DATE] 5:02 PM" at bounding box center [516, 169] width 260 height 24
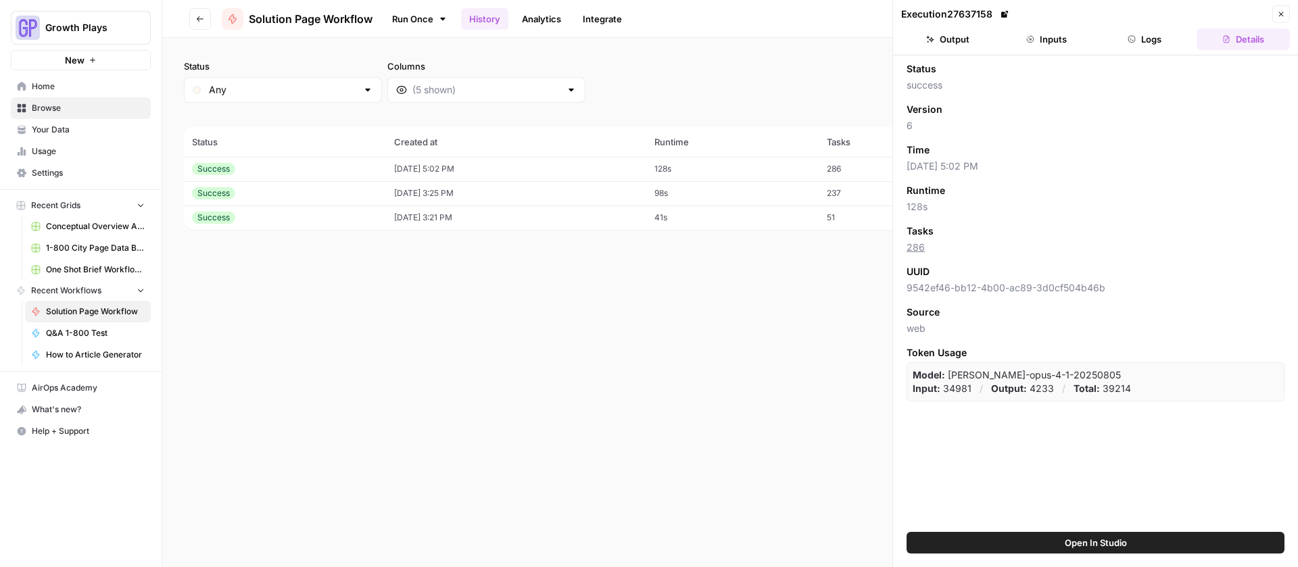
click at [1139, 38] on button "Logs" at bounding box center [1145, 39] width 93 height 22
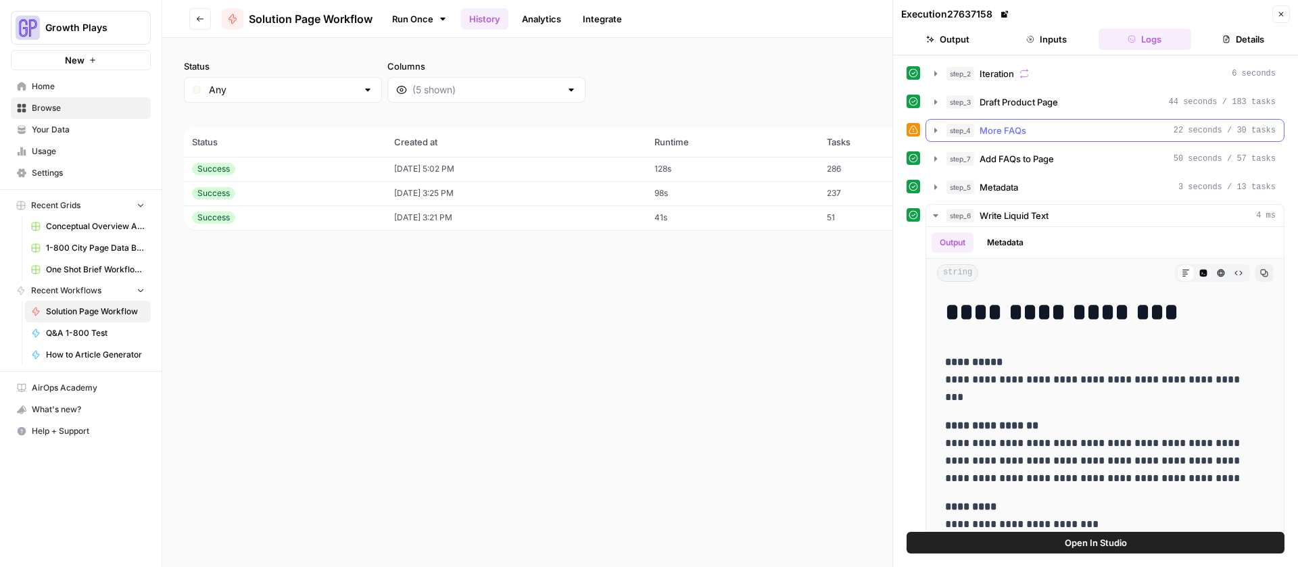
click at [940, 128] on icon "button" at bounding box center [935, 130] width 11 height 11
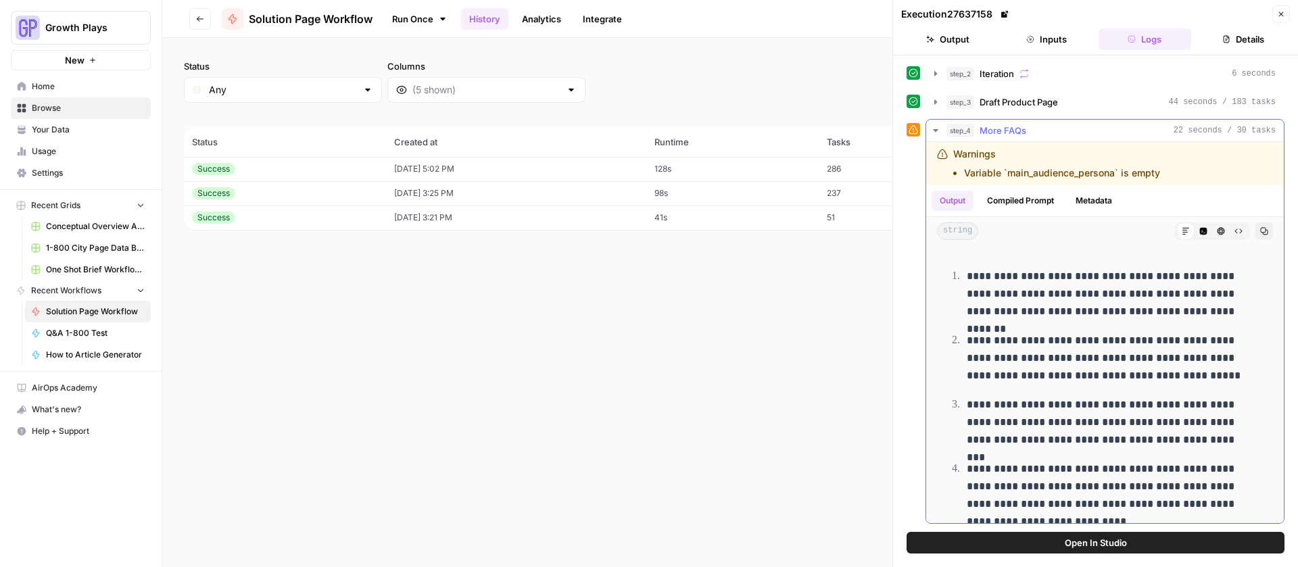
click at [940, 128] on icon "button" at bounding box center [935, 130] width 11 height 11
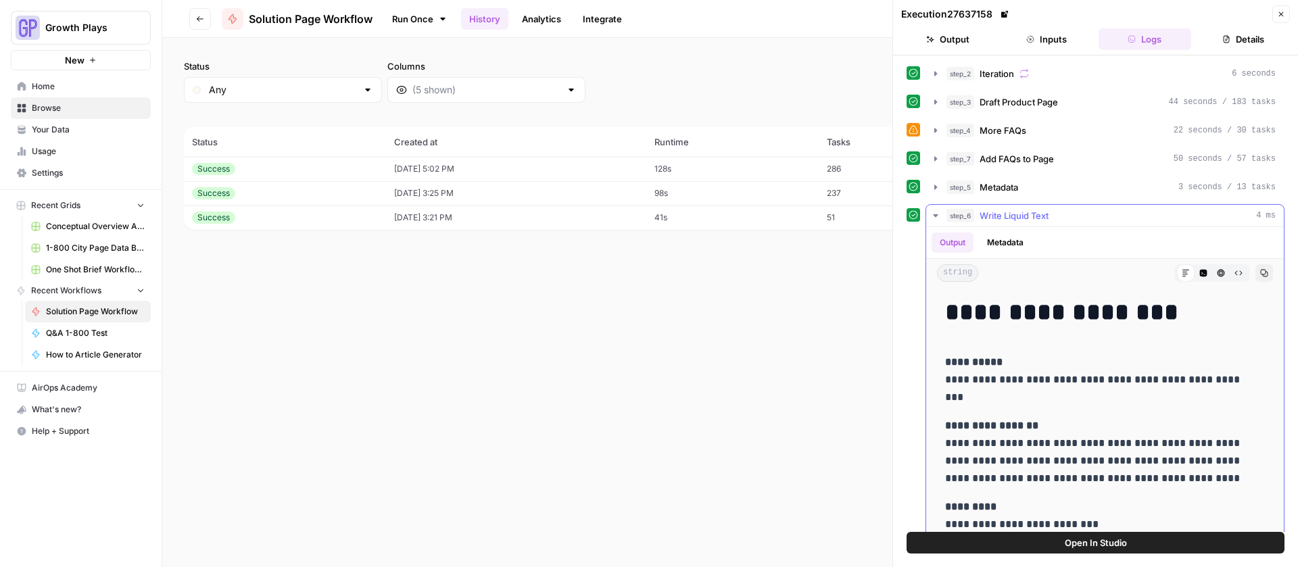
click at [1261, 274] on icon "button" at bounding box center [1264, 273] width 7 height 7
